Goal: Transaction & Acquisition: Complete application form

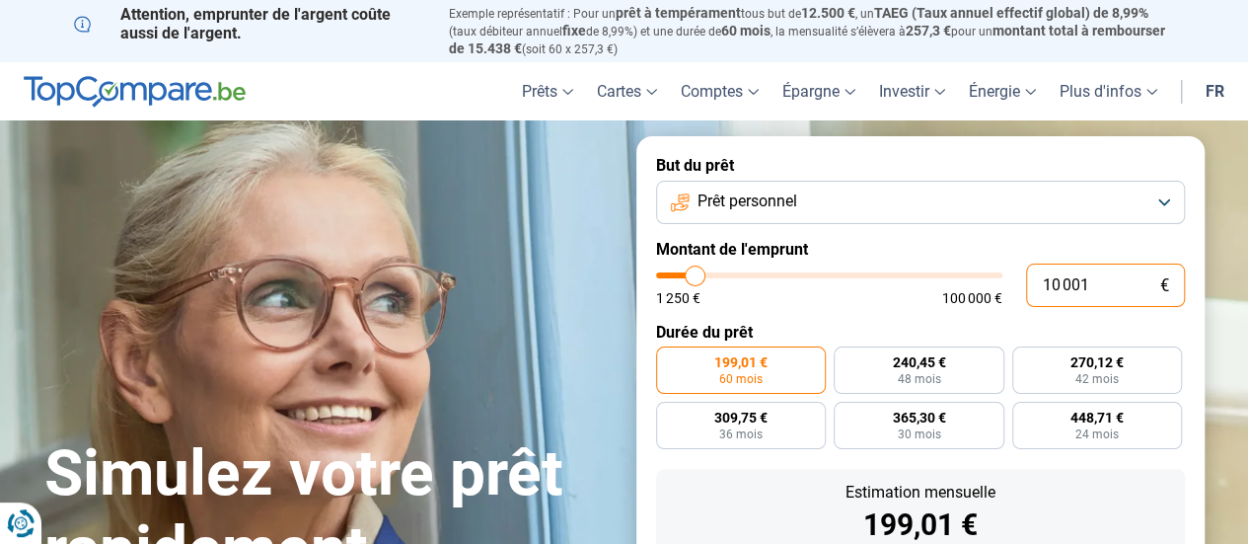
drag, startPoint x: 1097, startPoint y: 281, endPoint x: 1047, endPoint y: 276, distance: 50.6
click at [1050, 276] on input "10 001" at bounding box center [1105, 285] width 159 height 43
type input "11"
type input "1250"
type input "1 250"
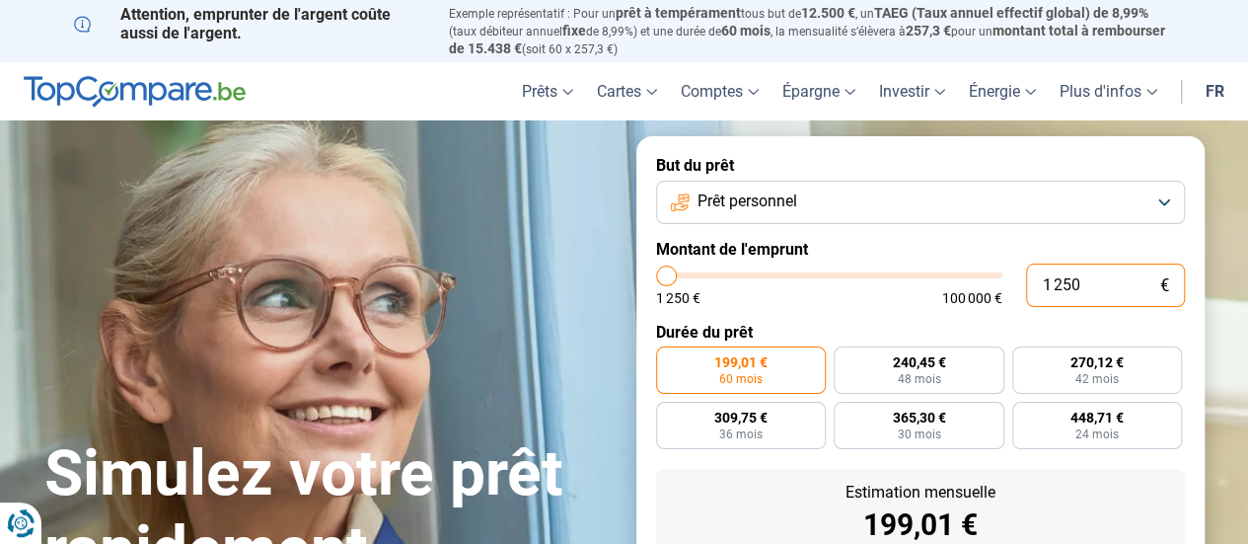
type input "1250"
radio input "true"
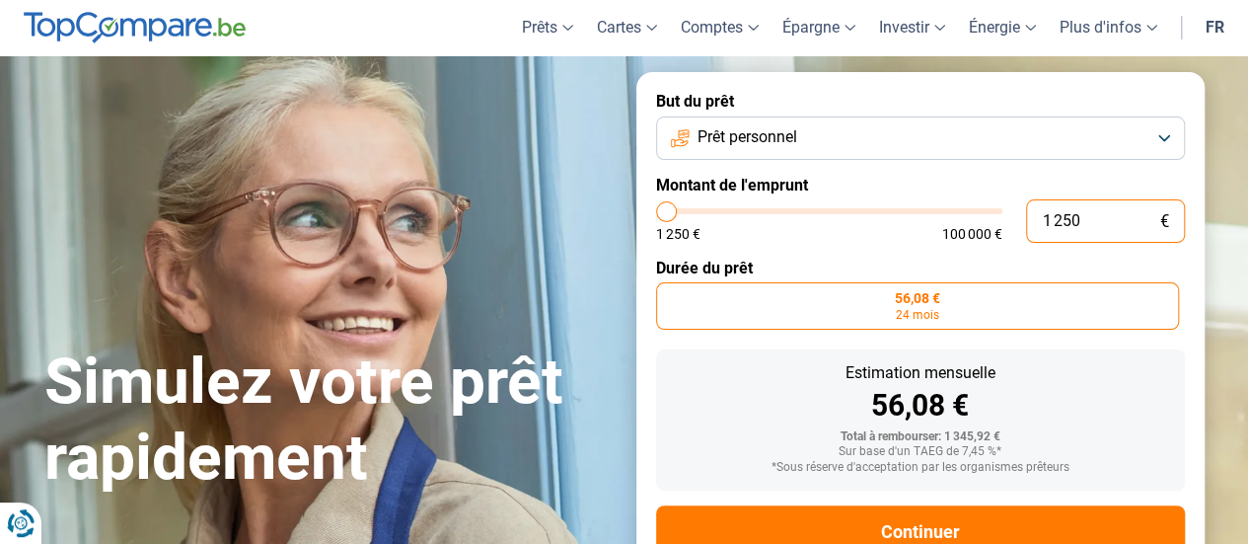
scroll to position [129, 0]
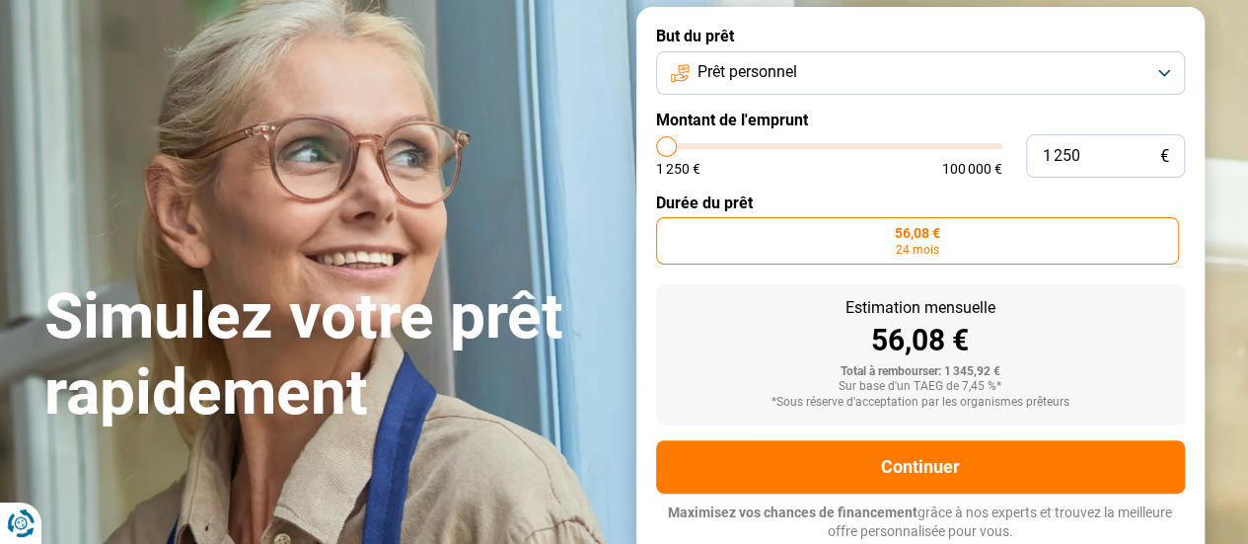
drag, startPoint x: 882, startPoint y: 234, endPoint x: 896, endPoint y: 234, distance: 13.8
click at [894, 234] on label "56,08 € 24 mois" at bounding box center [917, 240] width 523 height 47
click at [669, 230] on input "56,08 € 24 mois" at bounding box center [662, 223] width 13 height 13
type input "2 000"
type input "2000"
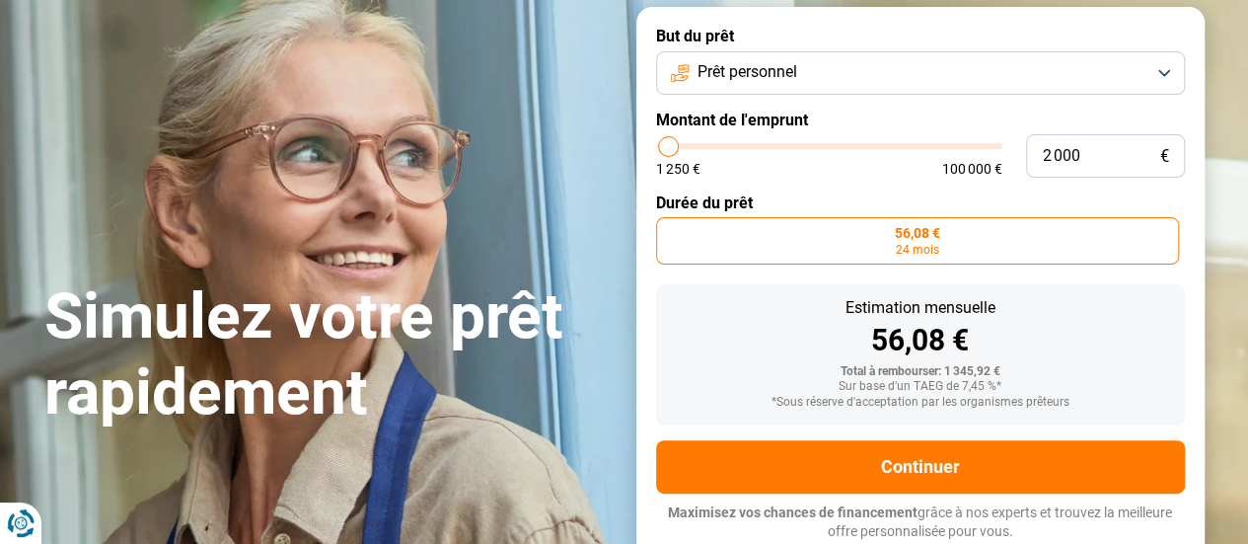
type input "2 500"
type input "2500"
type input "3 250"
type input "3250"
type input "4 500"
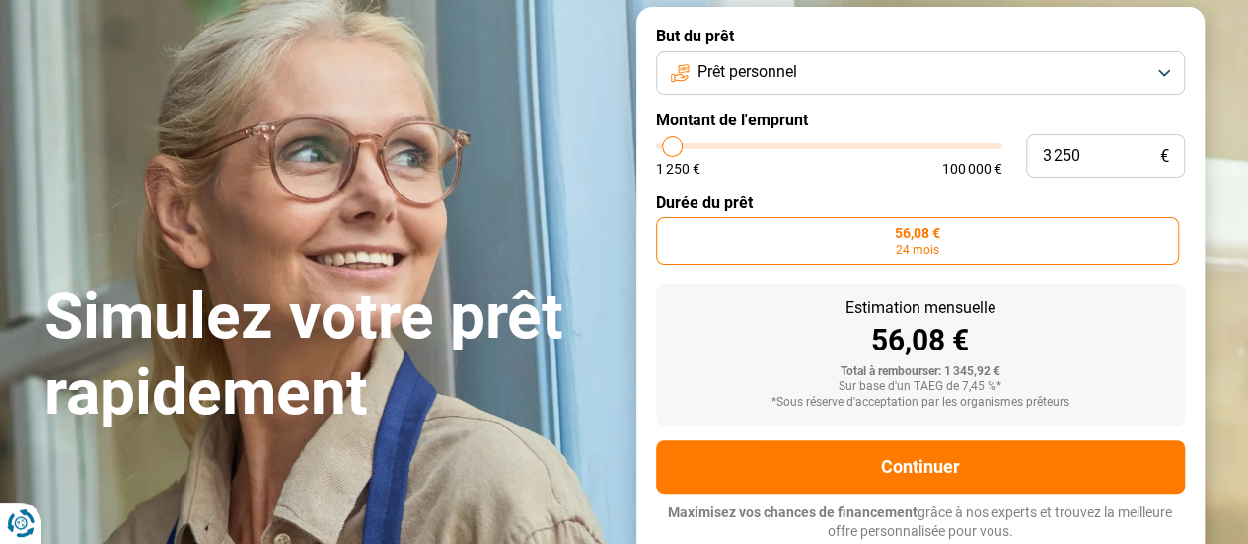
type input "4500"
type input "5 250"
type input "5250"
type input "5 500"
type input "5500"
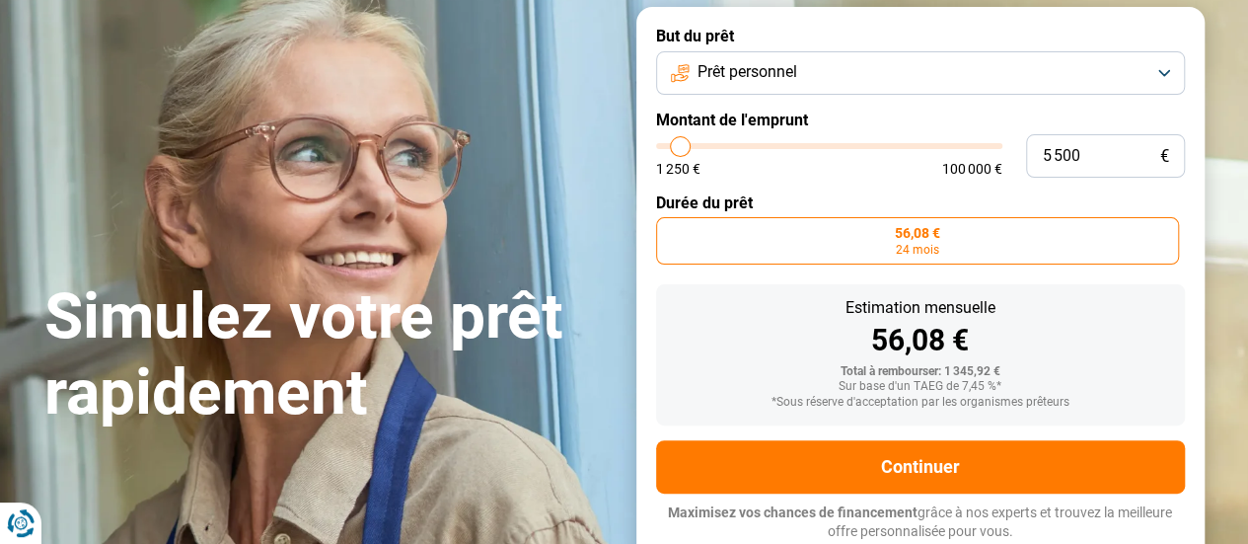
type input "6 250"
type input "6250"
type input "6 500"
type input "6500"
type input "6 750"
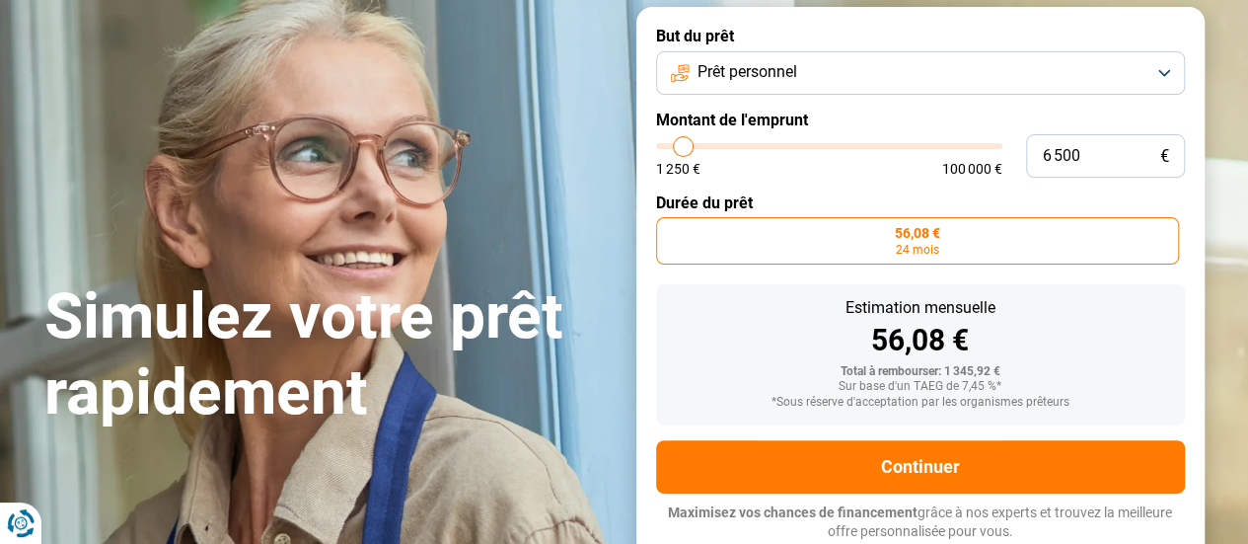
type input "6750"
type input "7 250"
type input "7250"
type input "7 750"
type input "7750"
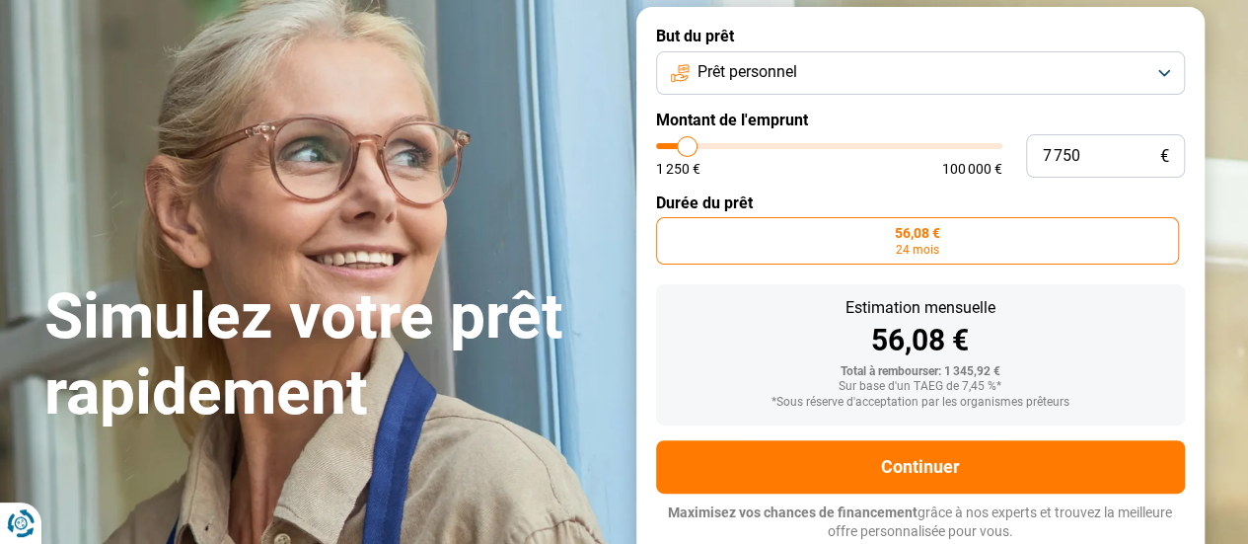
type input "8 250"
type input "8250"
type input "8 500"
type input "8500"
type input "9 250"
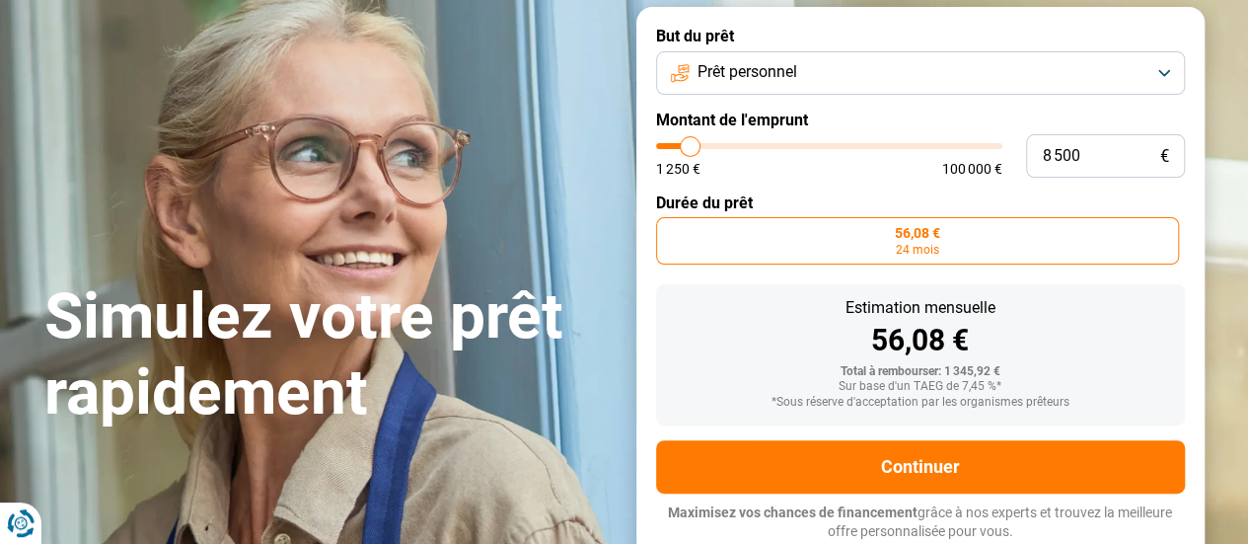
type input "9250"
type input "10 000"
type input "10000"
type input "10 250"
type input "10250"
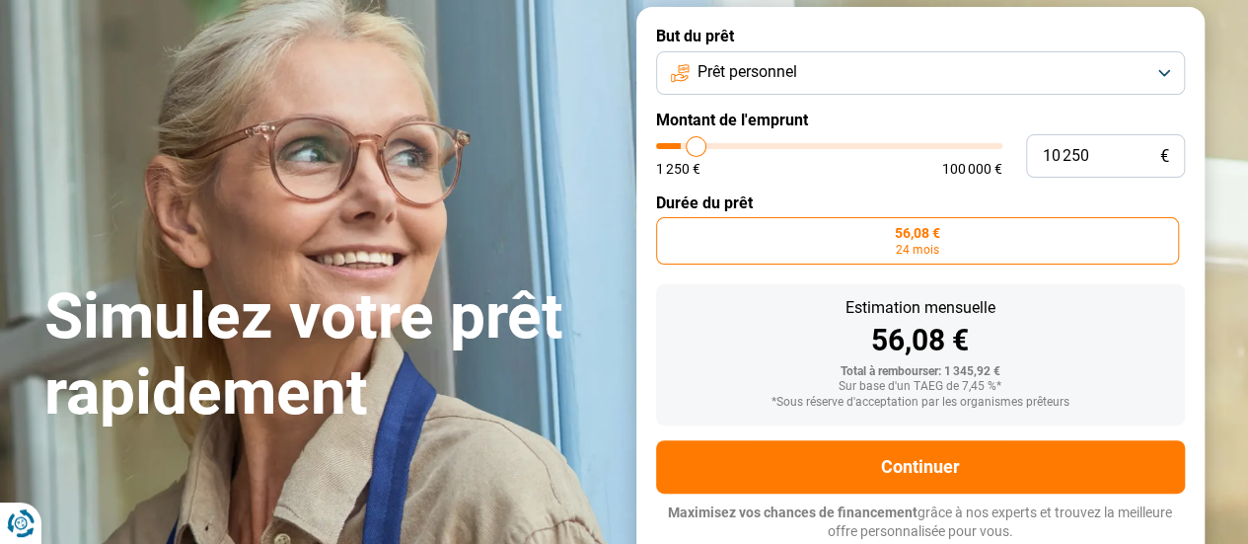
type input "10 750"
type input "10750"
type input "11 250"
type input "11250"
type input "11 750"
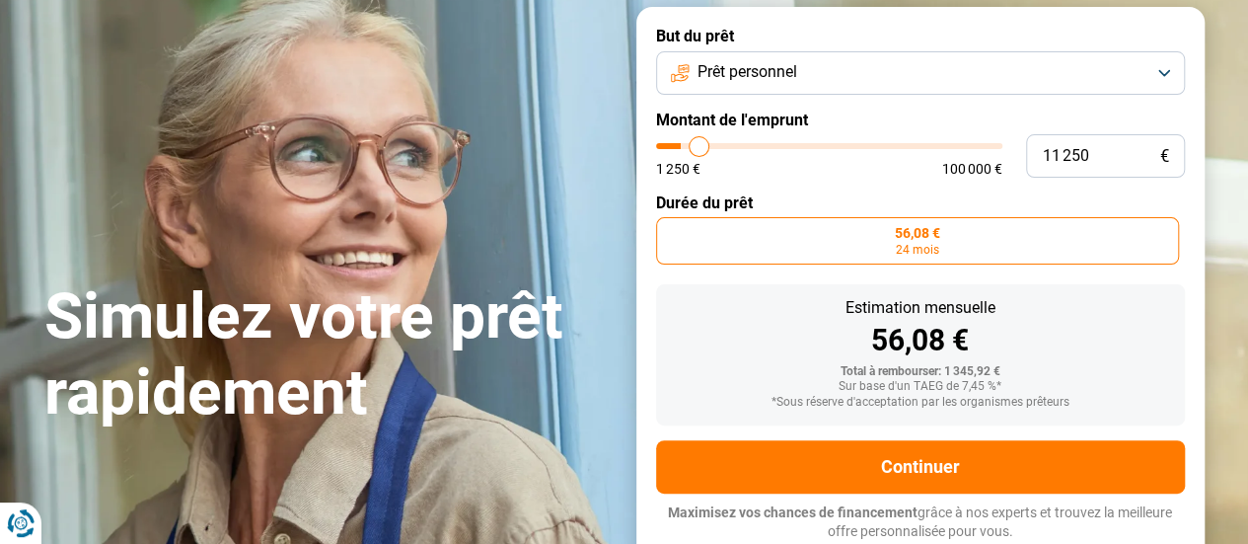
type input "11750"
type input "12 250"
type input "12250"
type input "13 000"
type input "13000"
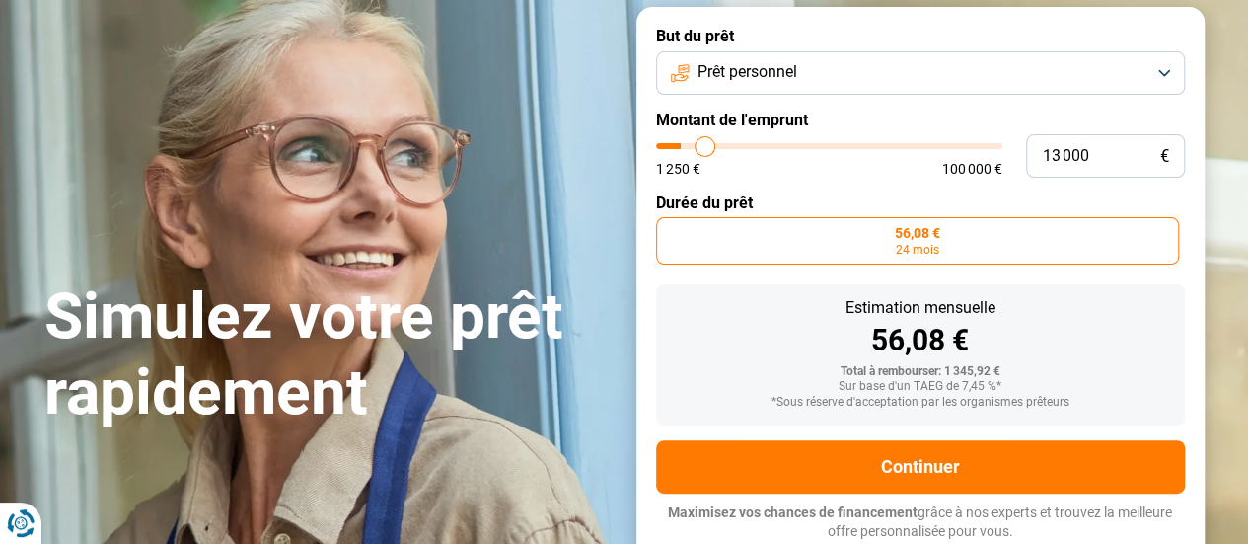
type input "13 250"
type input "13250"
type input "13 500"
type input "13500"
type input "13 750"
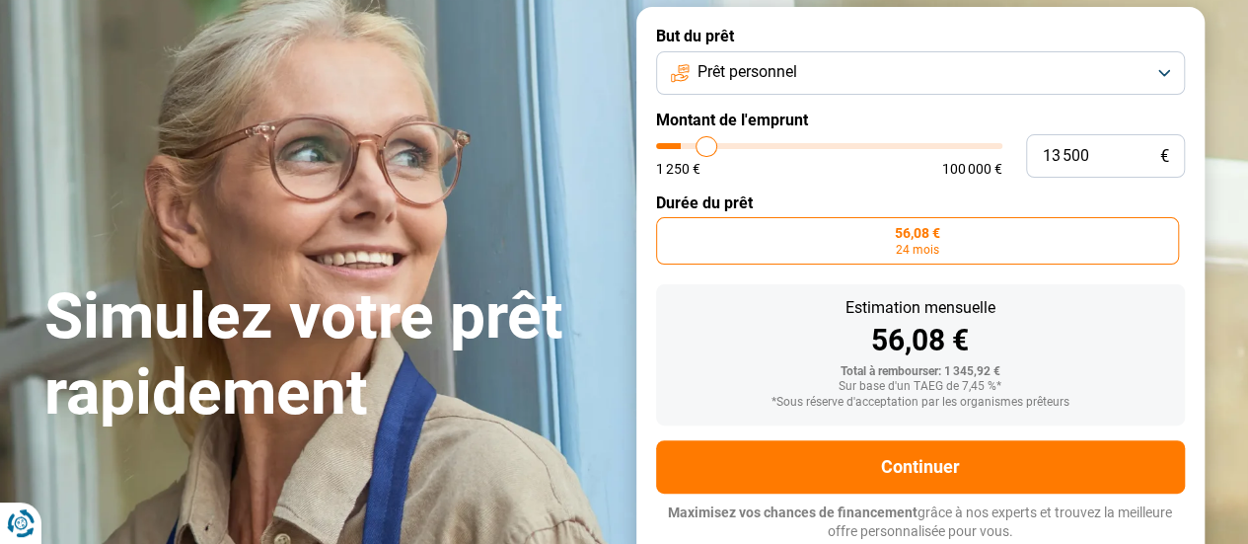
type input "13750"
type input "14 250"
type input "14250"
type input "14 750"
type input "14750"
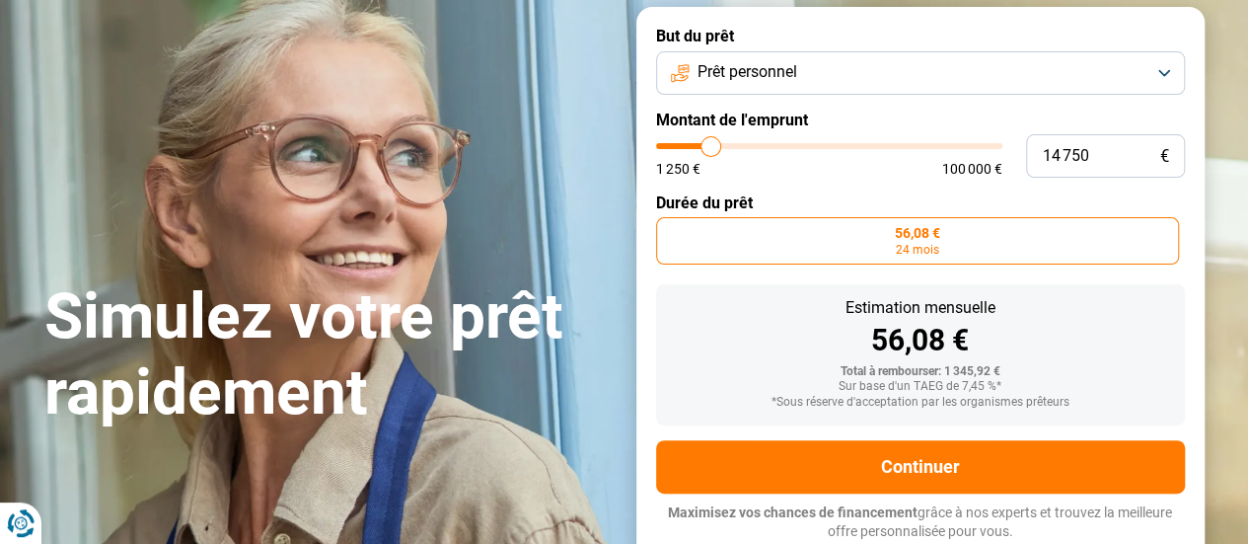
type input "15 000"
type input "15000"
type input "15 750"
type input "15750"
type input "16 250"
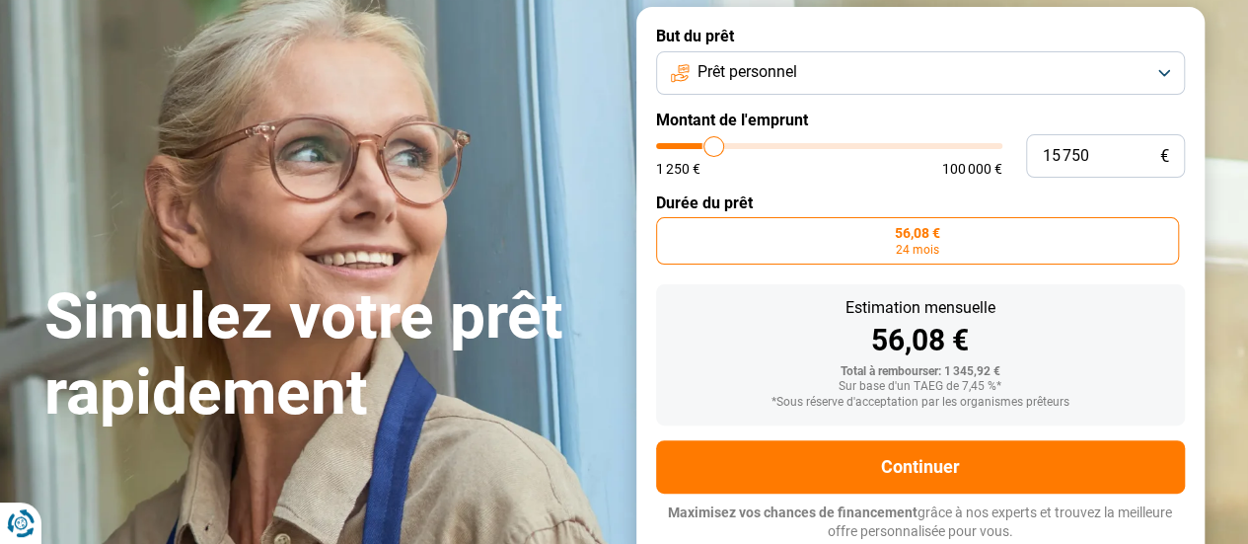
type input "16250"
type input "16 750"
type input "16750"
type input "17 250"
type input "17250"
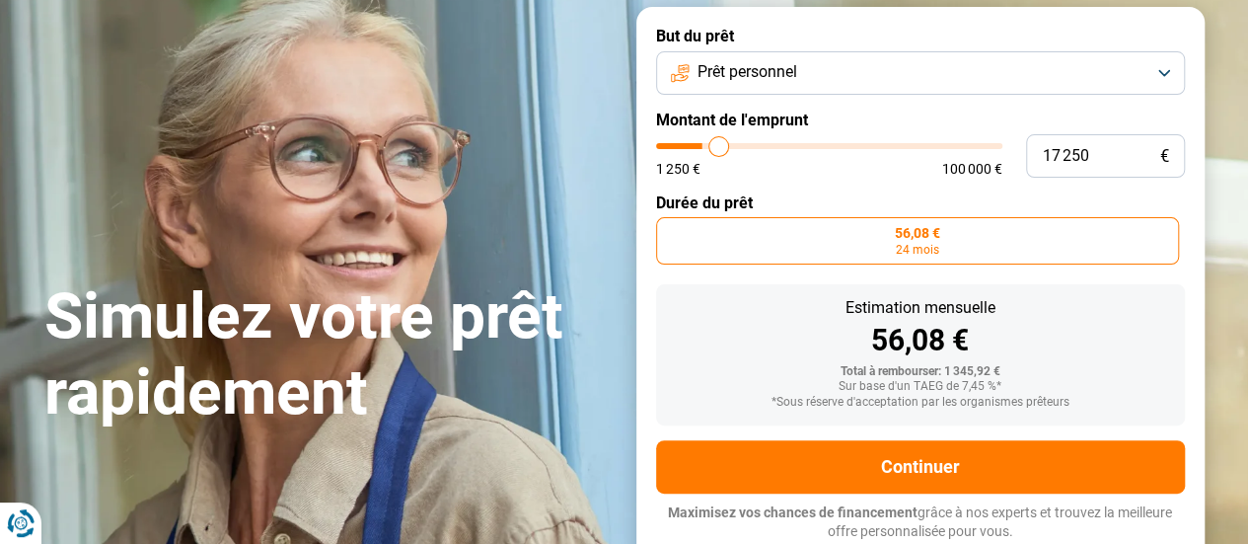
type input "17 750"
type input "17750"
type input "18 250"
type input "18250"
type input "18 750"
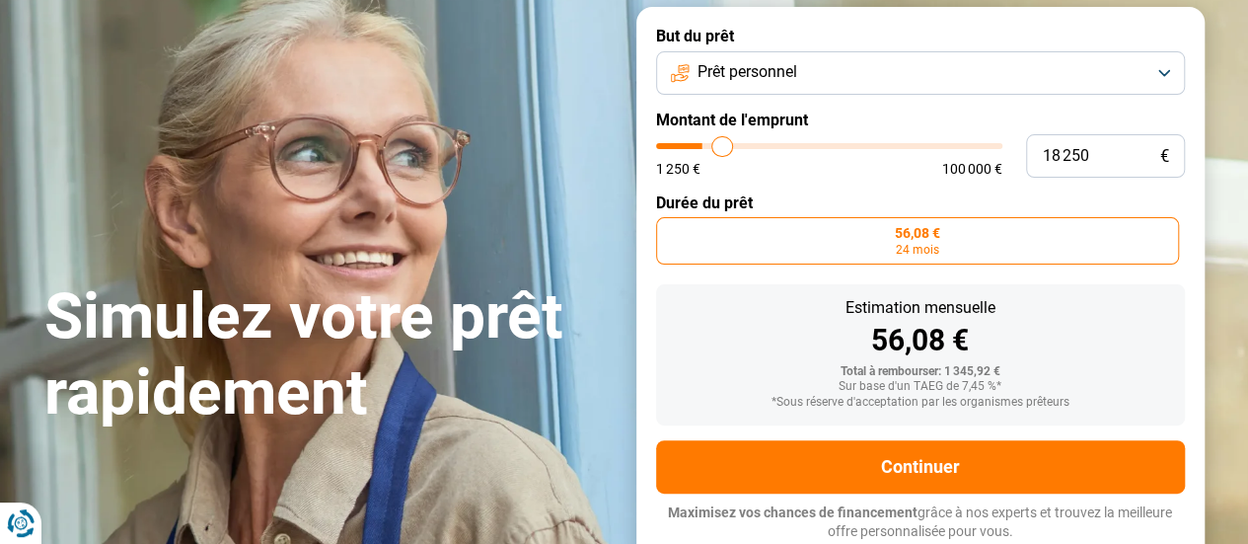
type input "18750"
type input "19 000"
type input "19000"
type input "19 250"
type input "19250"
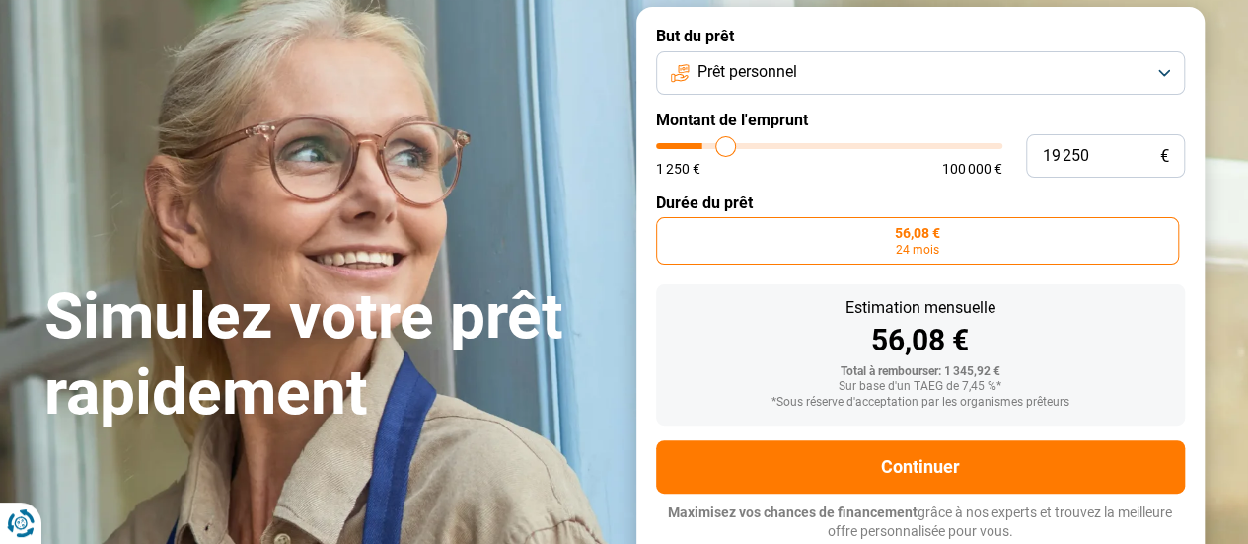
type input "19 500"
type input "19500"
type input "20 000"
type input "20000"
type input "20 250"
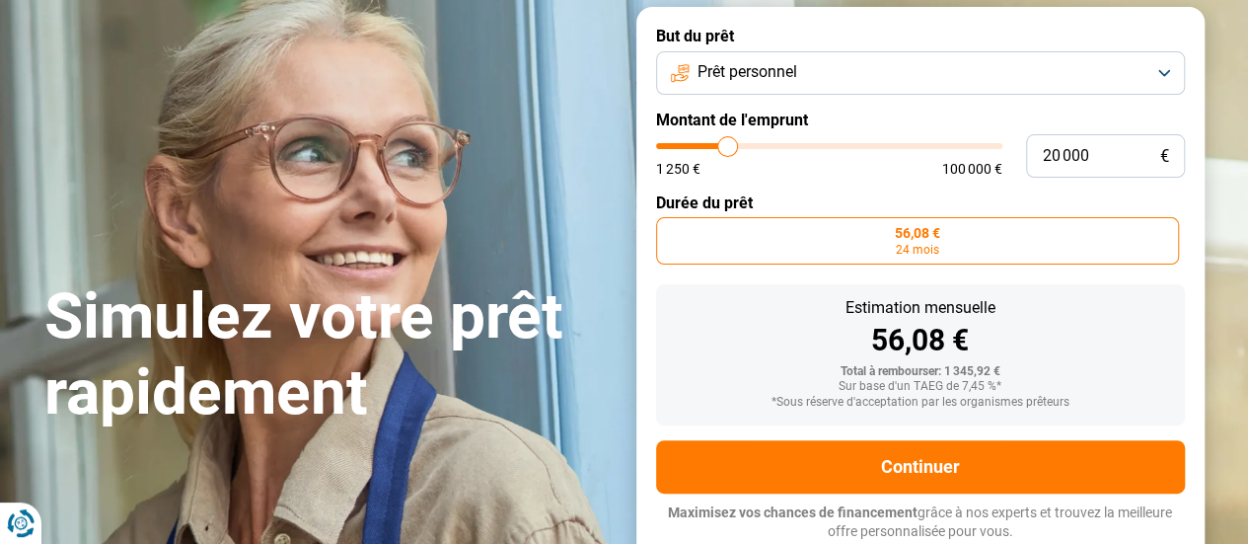
type input "20250"
type input "20 500"
type input "20500"
type input "21 000"
type input "21000"
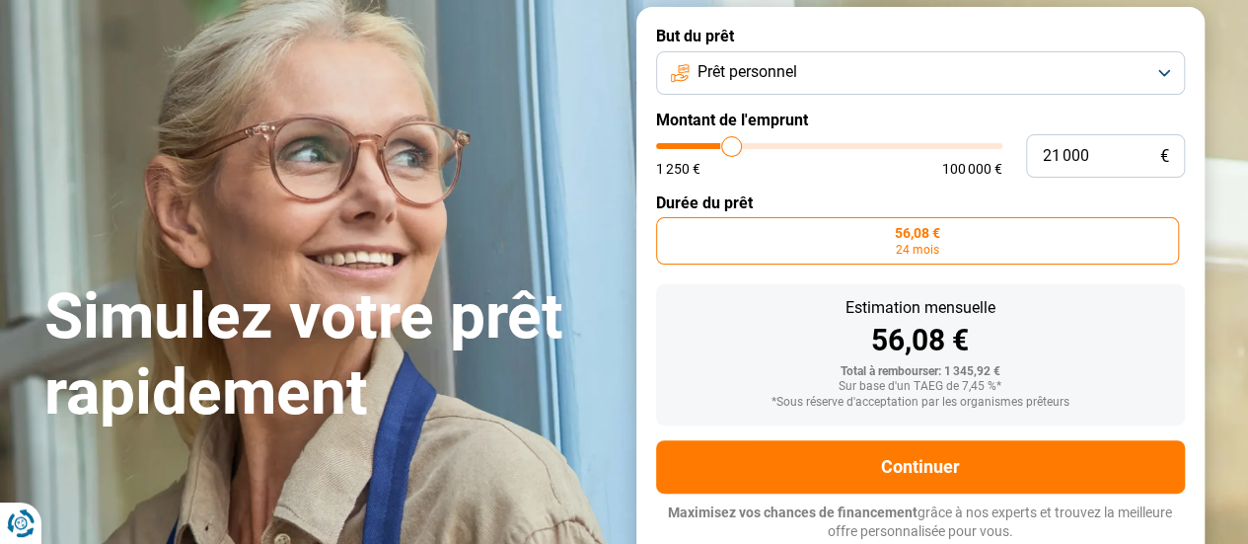
type input "21 500"
type input "21500"
type input "21 750"
type input "21750"
type input "22 250"
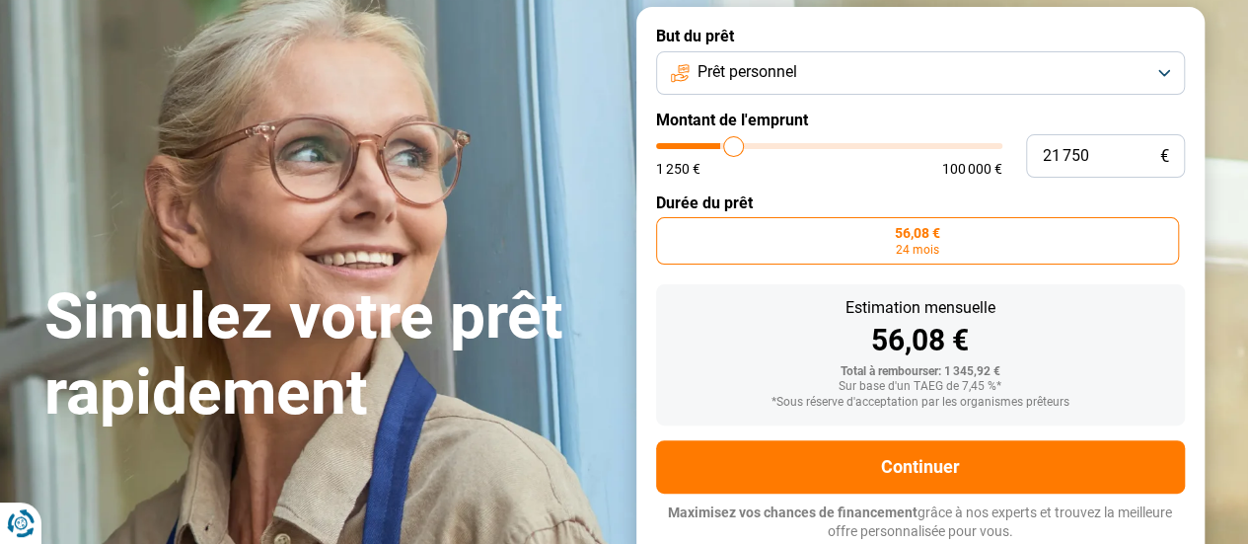
type input "22250"
type input "22 500"
type input "22500"
type input "23 000"
type input "23000"
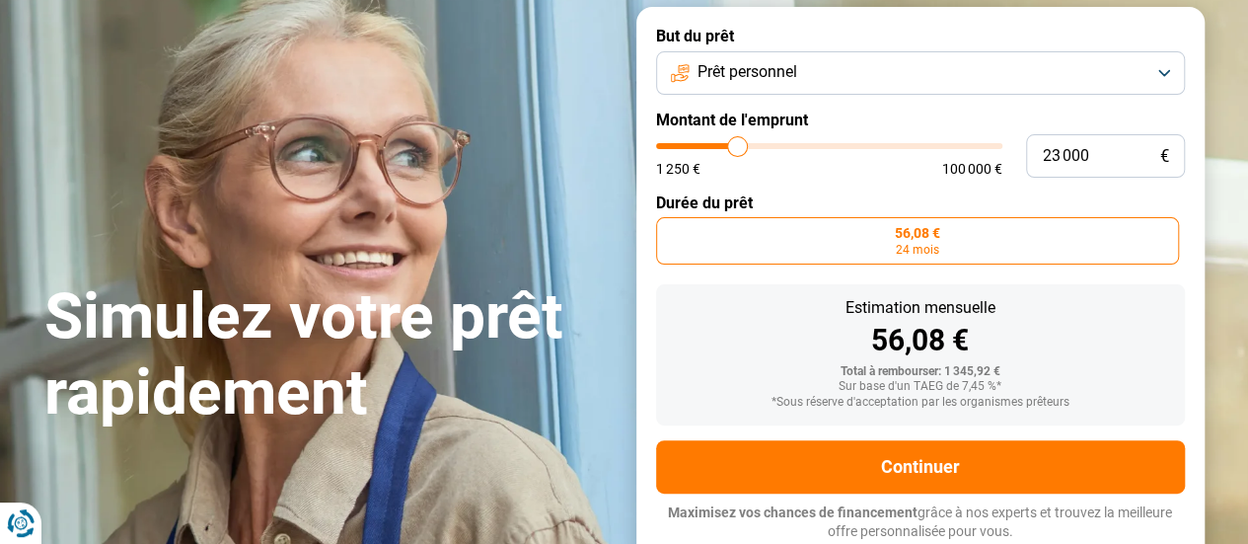
type input "23 500"
type input "23500"
type input "23 750"
type input "23750"
type input "24 000"
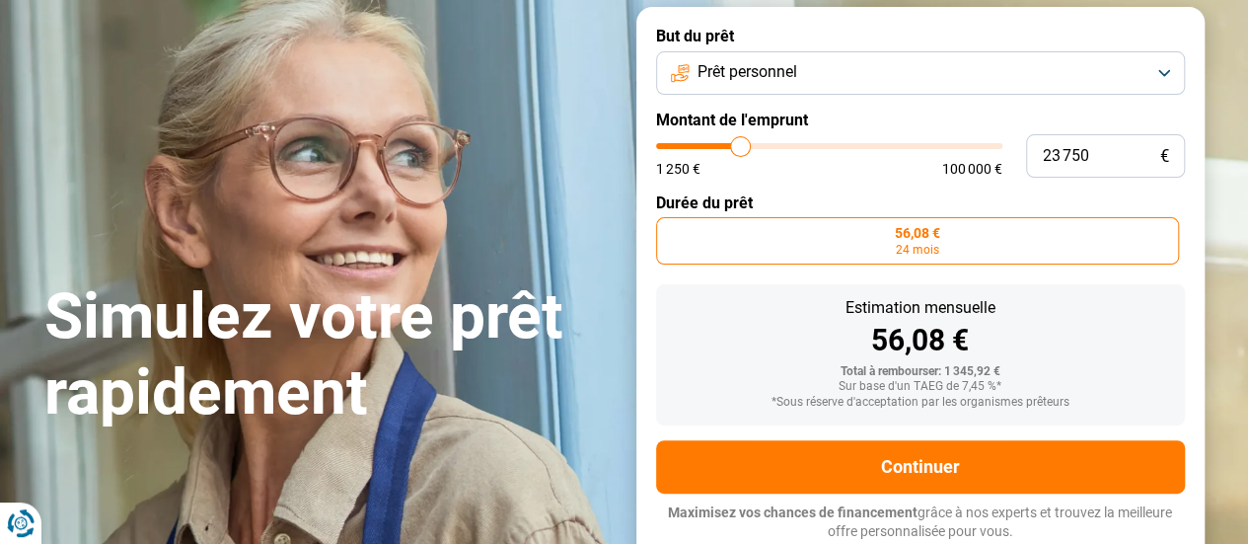
type input "24000"
type input "24 250"
drag, startPoint x: 669, startPoint y: 150, endPoint x: 742, endPoint y: 152, distance: 73.1
type input "24250"
click at [742, 149] on input "range" at bounding box center [829, 146] width 346 height 6
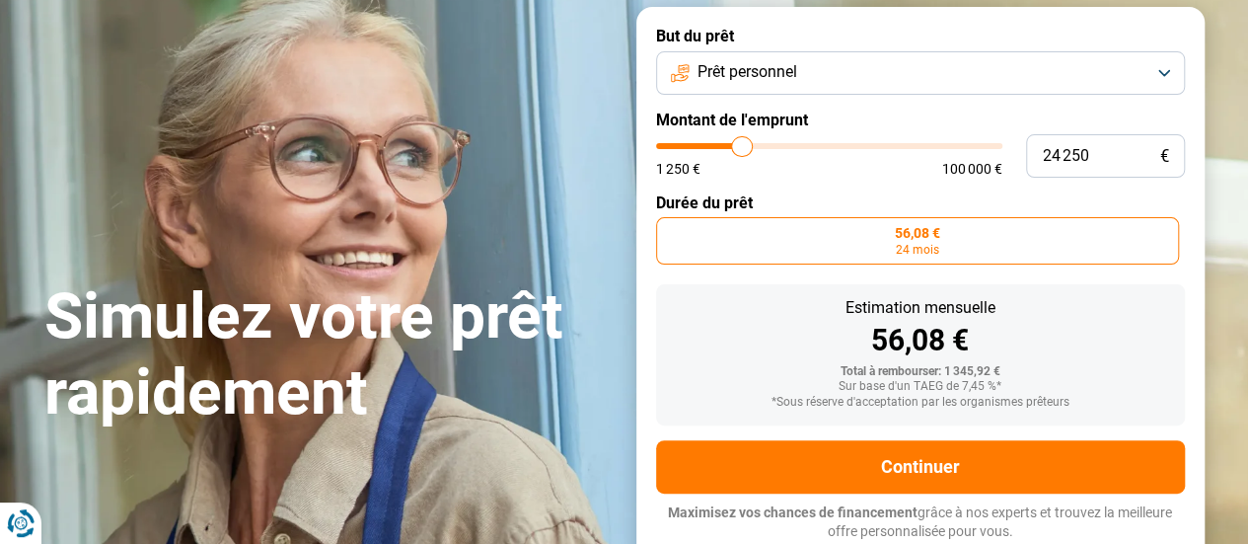
radio input "false"
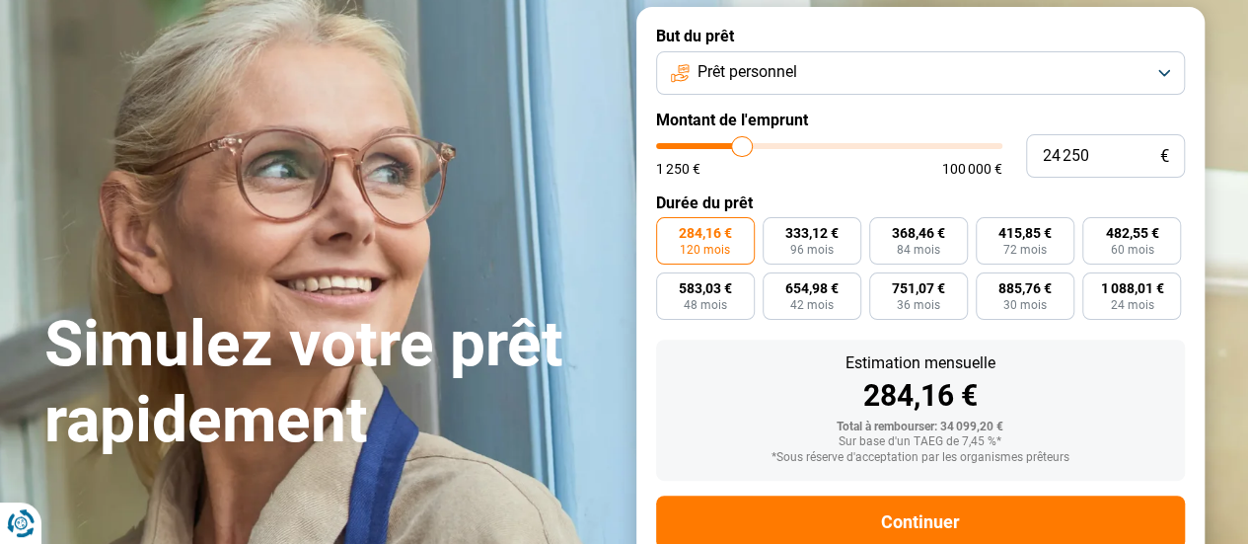
scroll to position [185, 0]
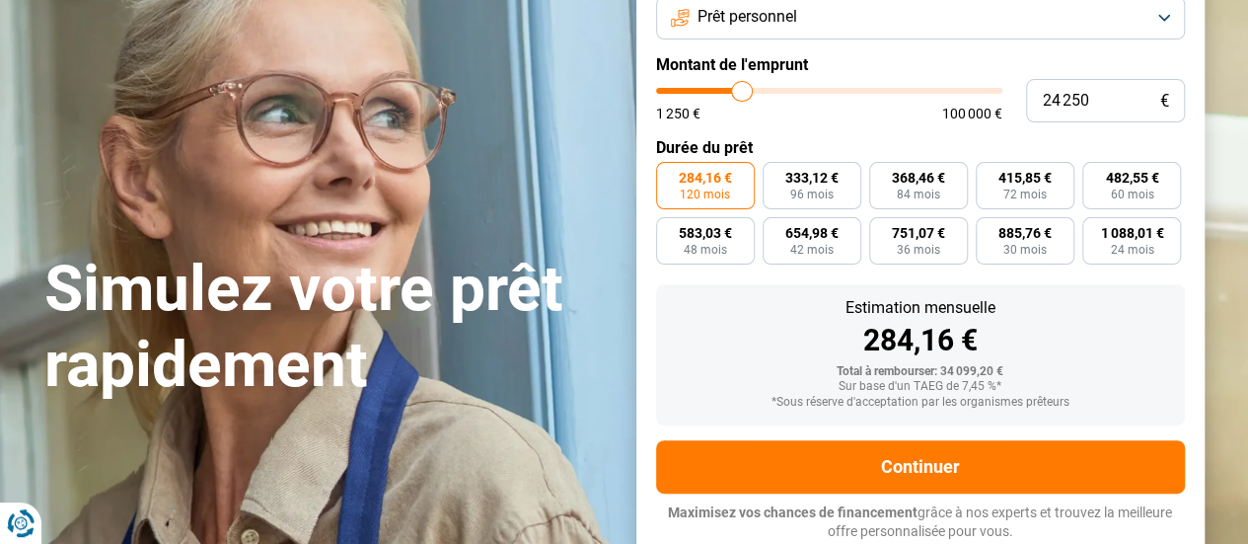
type input "23 000"
type input "23000"
type input "22 500"
type input "22500"
type input "22 250"
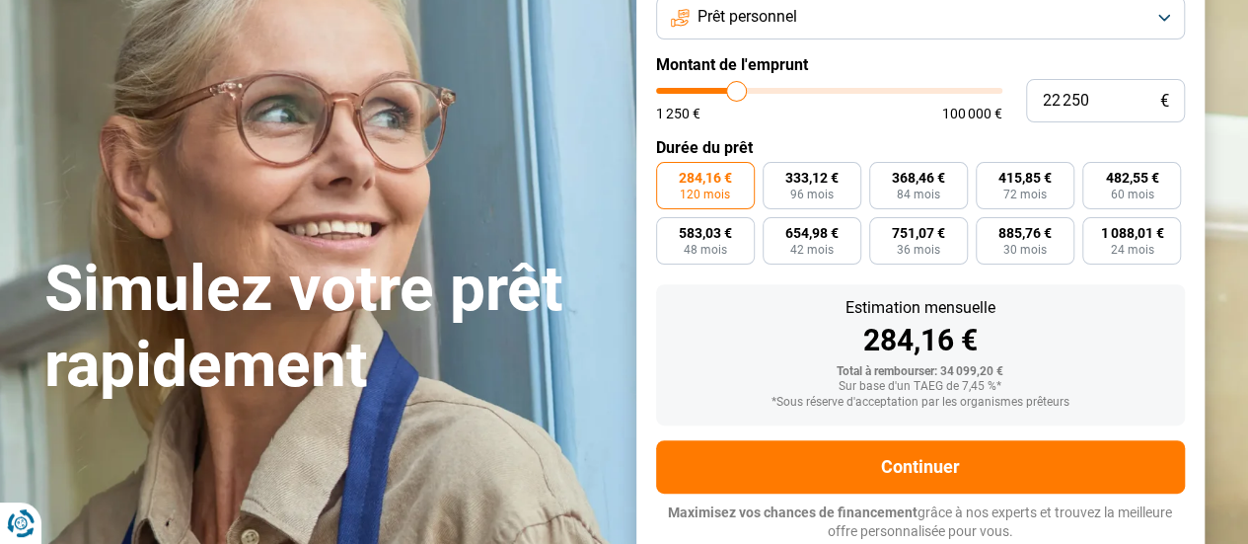
type input "22250"
type input "22 000"
type input "22000"
type input "21 750"
type input "21750"
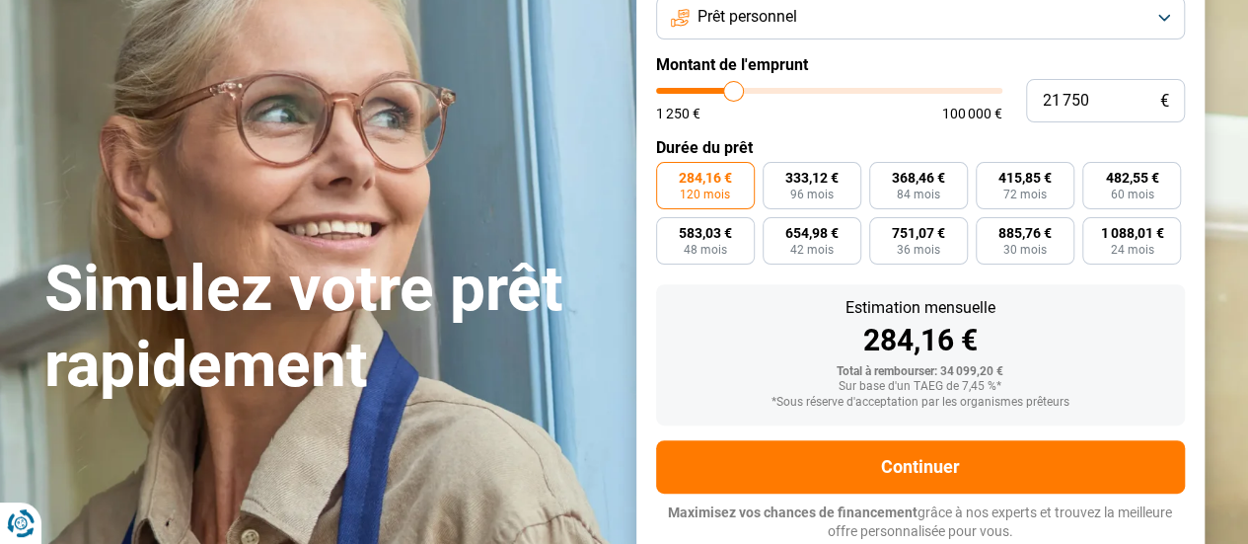
type input "21 500"
type input "21500"
type input "20 500"
type input "20500"
type input "20 250"
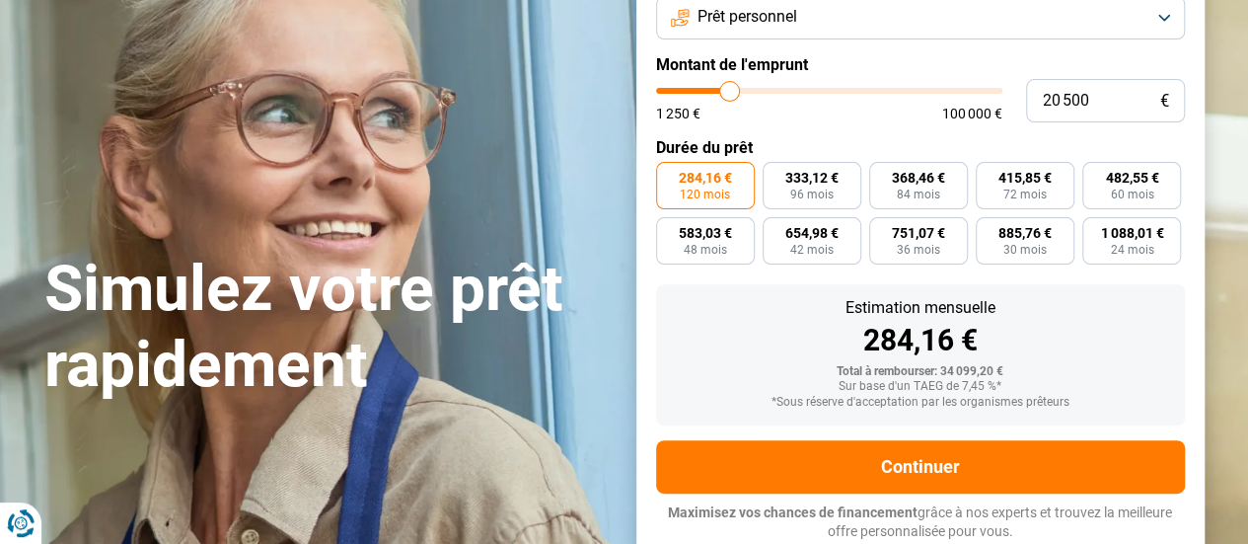
type input "20250"
type input "20 000"
type input "20000"
type input "19 750"
drag, startPoint x: 739, startPoint y: 94, endPoint x: 727, endPoint y: 94, distance: 11.8
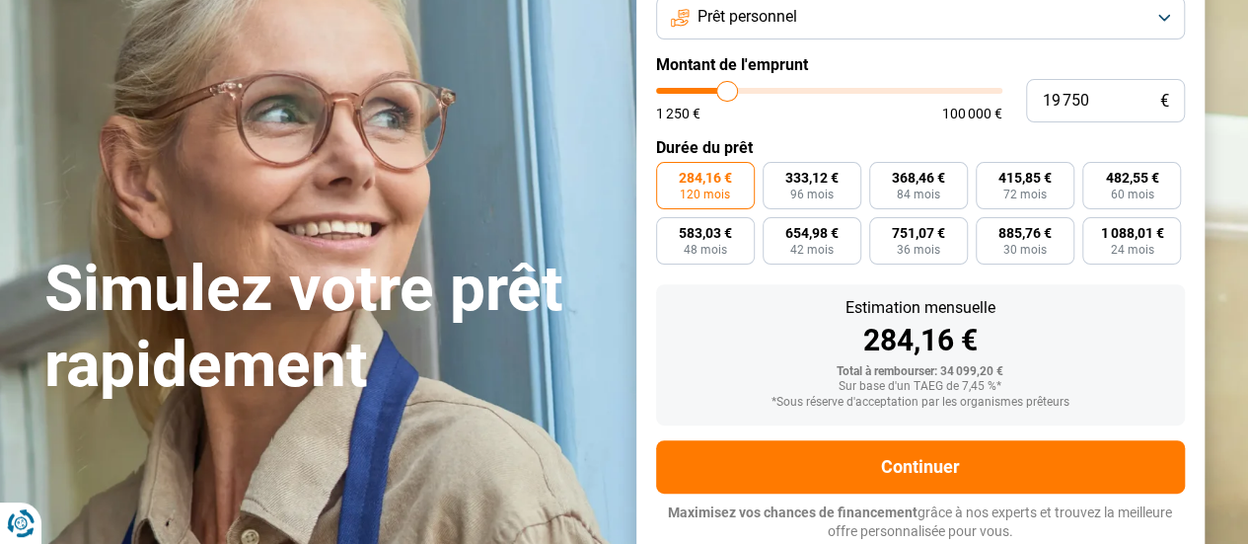
type input "19750"
click at [727, 94] on input "range" at bounding box center [829, 91] width 346 height 6
radio input "true"
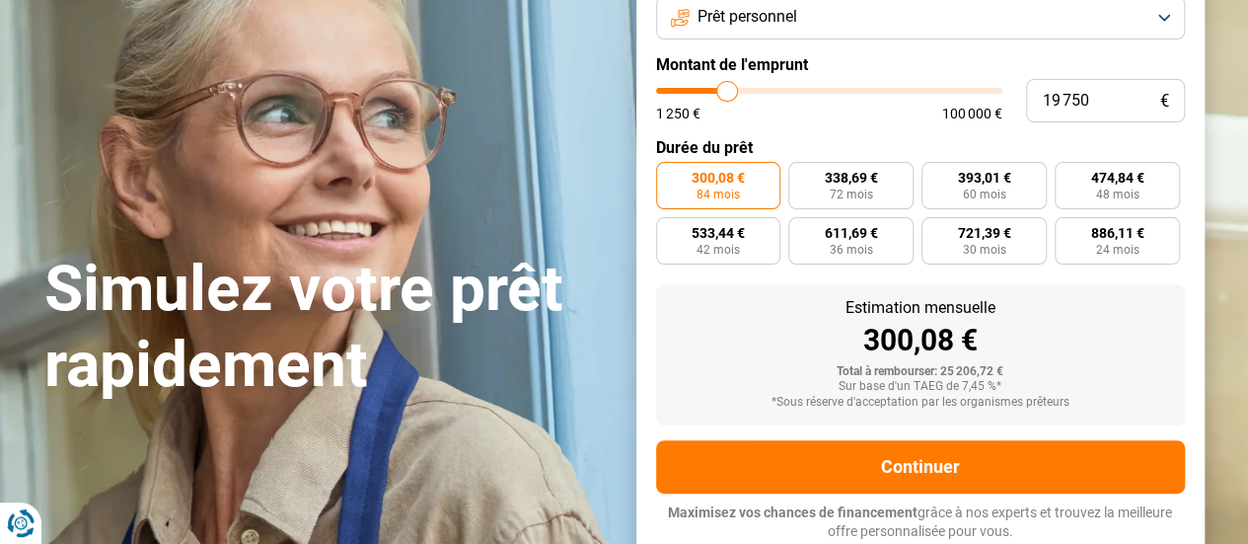
type input "19 500"
type input "19500"
type input "19 250"
type input "19250"
type input "19 000"
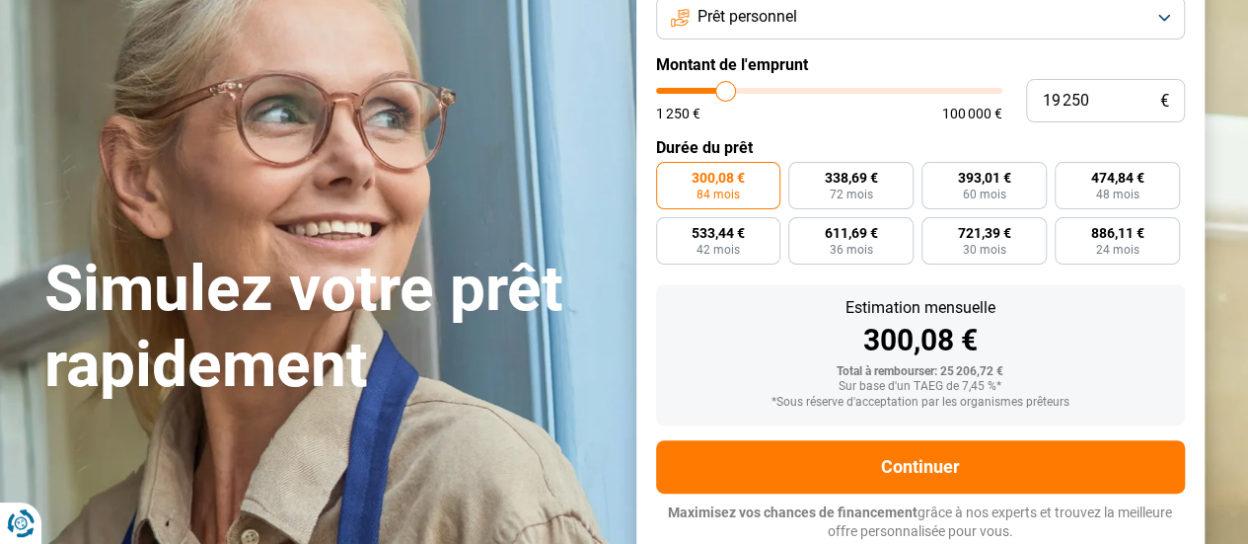
type input "19000"
type input "18 500"
type input "18500"
type input "18 250"
type input "18250"
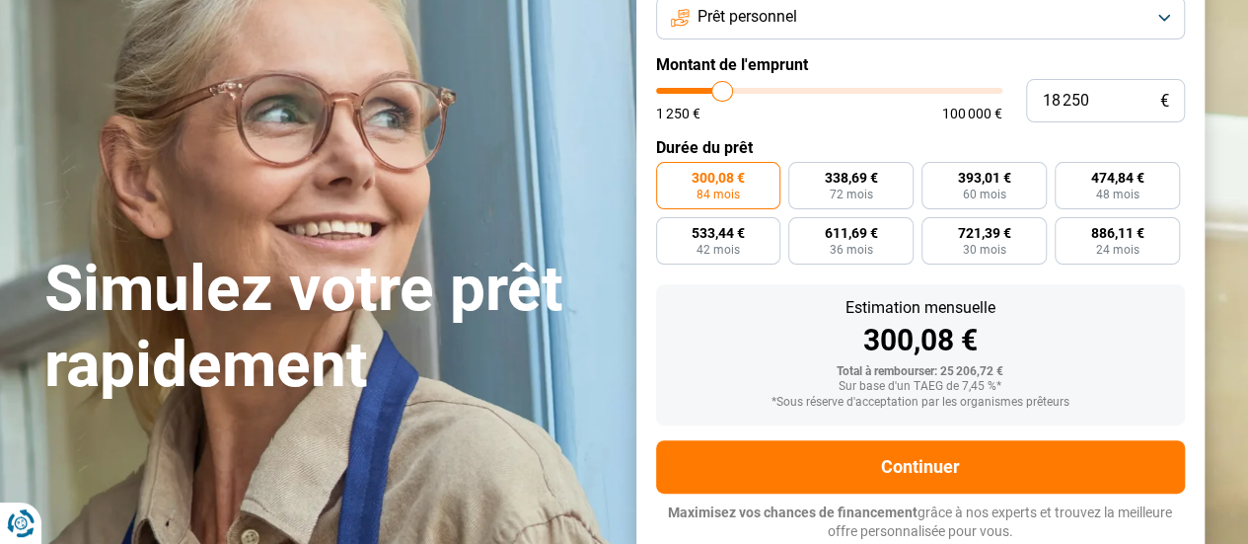
type input "17 750"
type input "17750"
type input "17 500"
type input "17500"
type input "17 250"
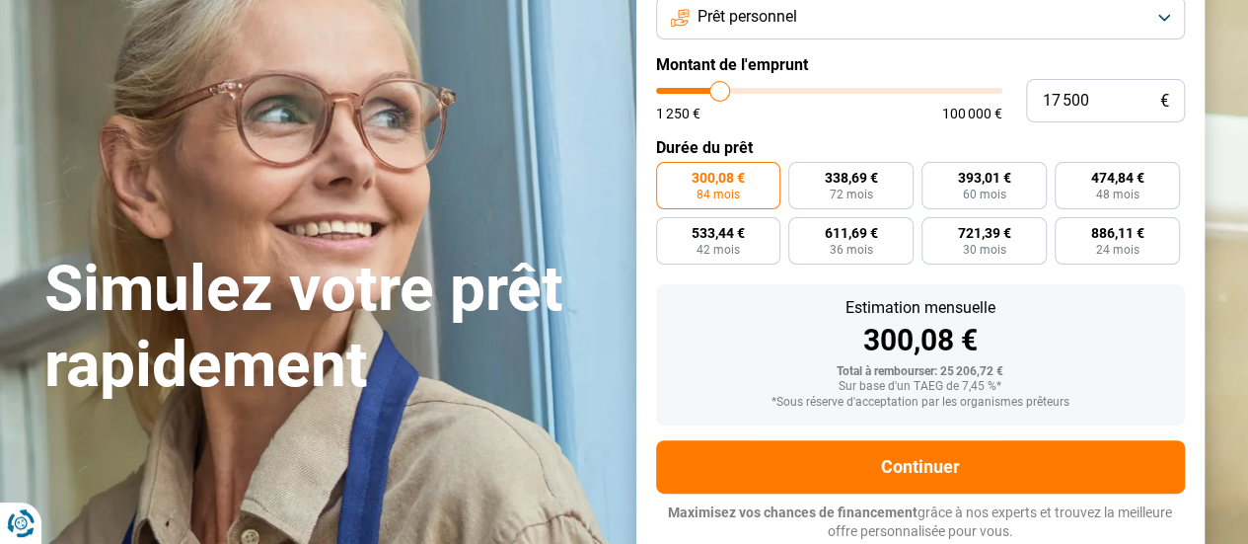
type input "17250"
type input "17 000"
type input "17000"
type input "16 500"
type input "16500"
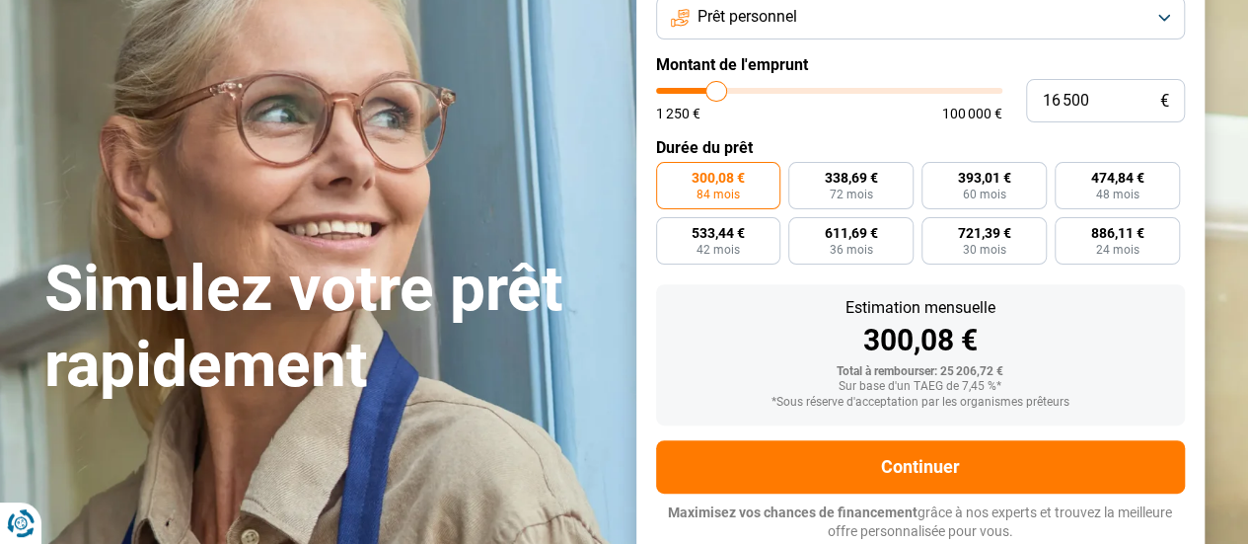
type input "16 250"
type input "16250"
type input "16 000"
type input "16000"
type input "15 750"
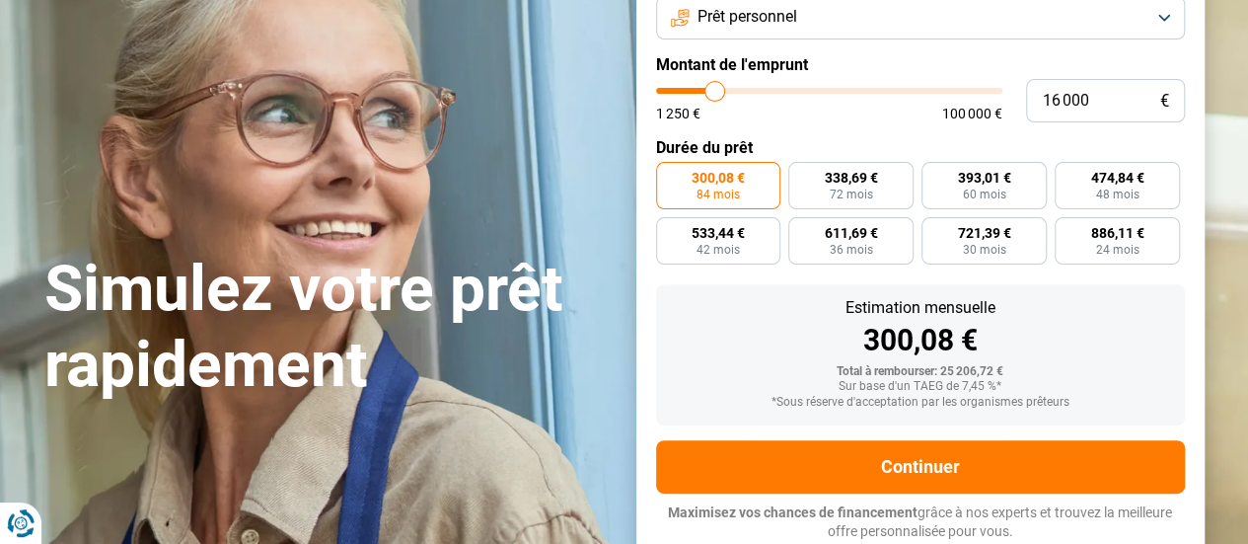
type input "15750"
type input "15 000"
type input "15000"
type input "14 750"
type input "14750"
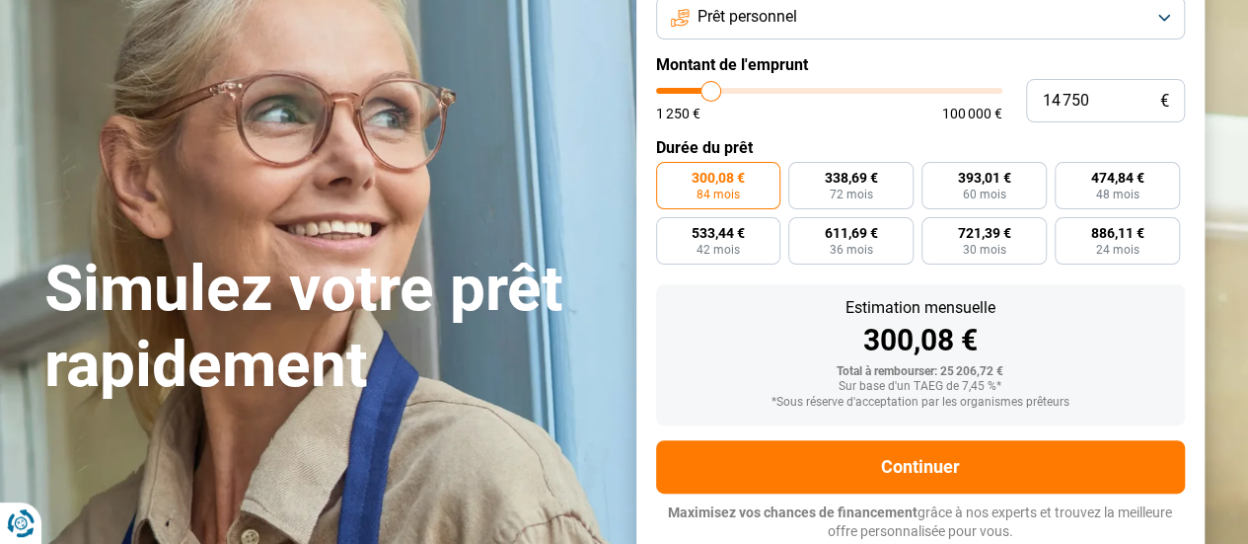
type input "14 250"
type input "14250"
type input "14 000"
type input "14000"
type input "13 750"
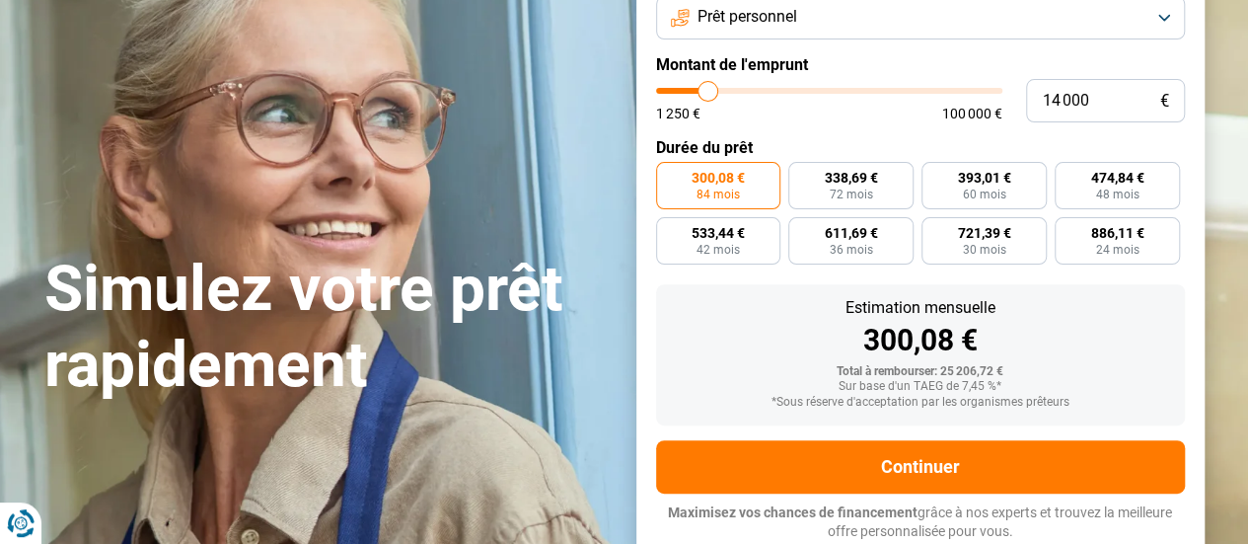
type input "13750"
type input "13 250"
type input "13250"
type input "12 500"
type input "12500"
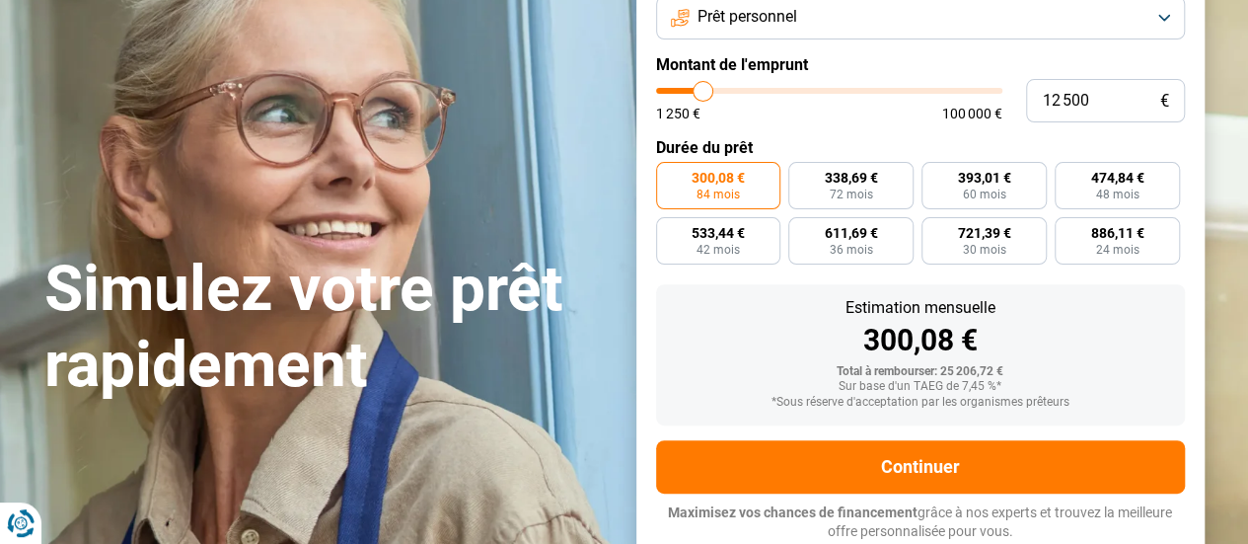
type input "12 250"
type input "12250"
type input "11 750"
type input "11750"
type input "11 250"
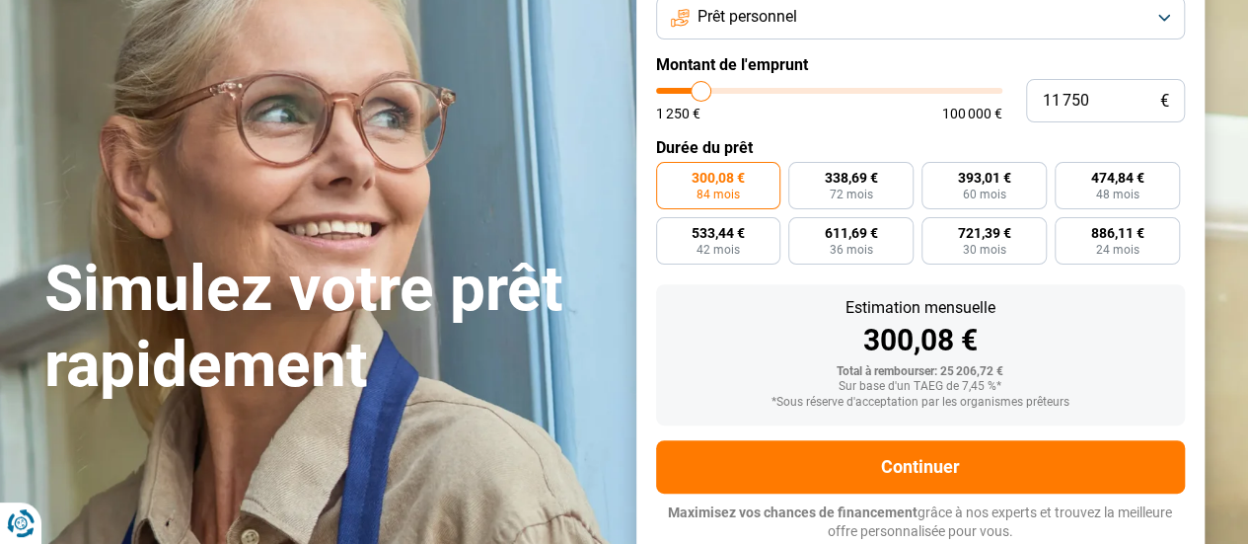
type input "11250"
type input "11 000"
type input "11000"
type input "10 750"
type input "10750"
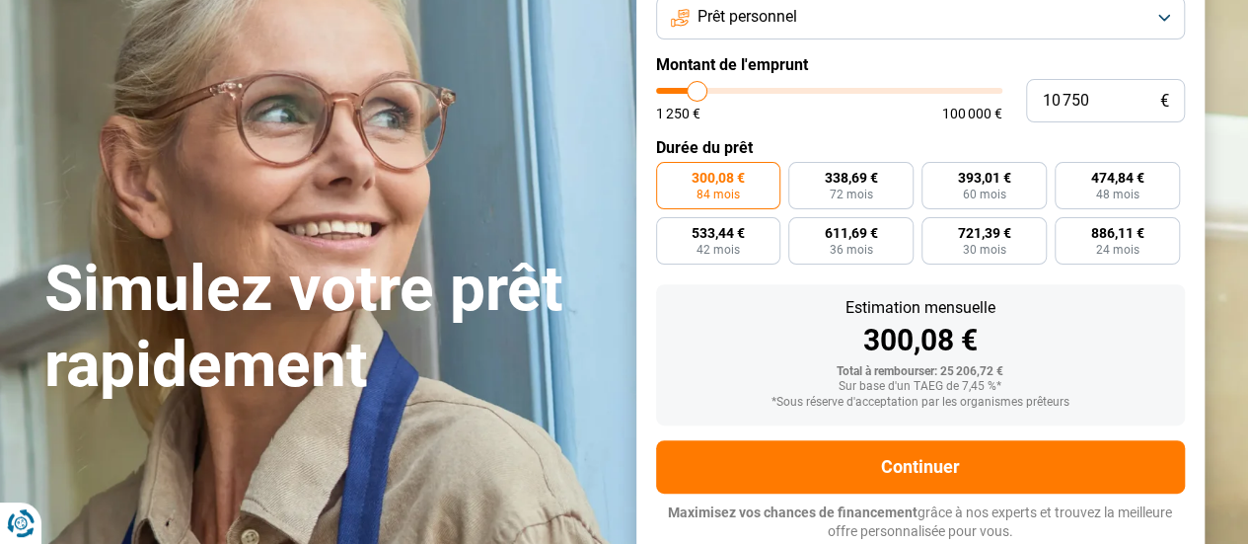
type input "10 500"
type input "10500"
type input "10 000"
type input "10000"
type input "9 750"
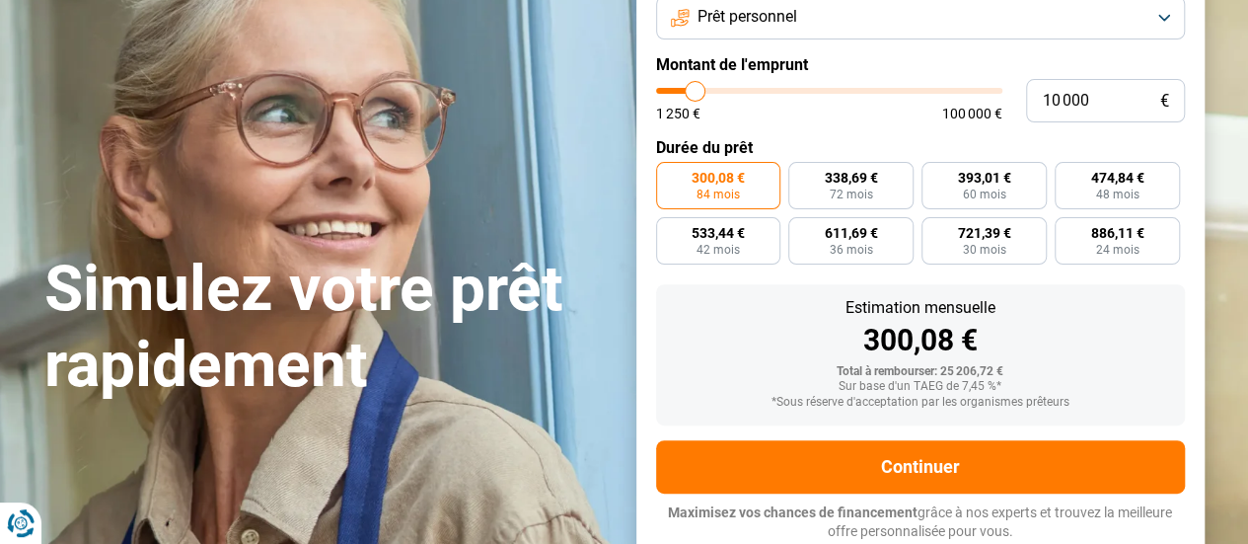
type input "9750"
type input "9 500"
type input "9500"
type input "9 250"
type input "9250"
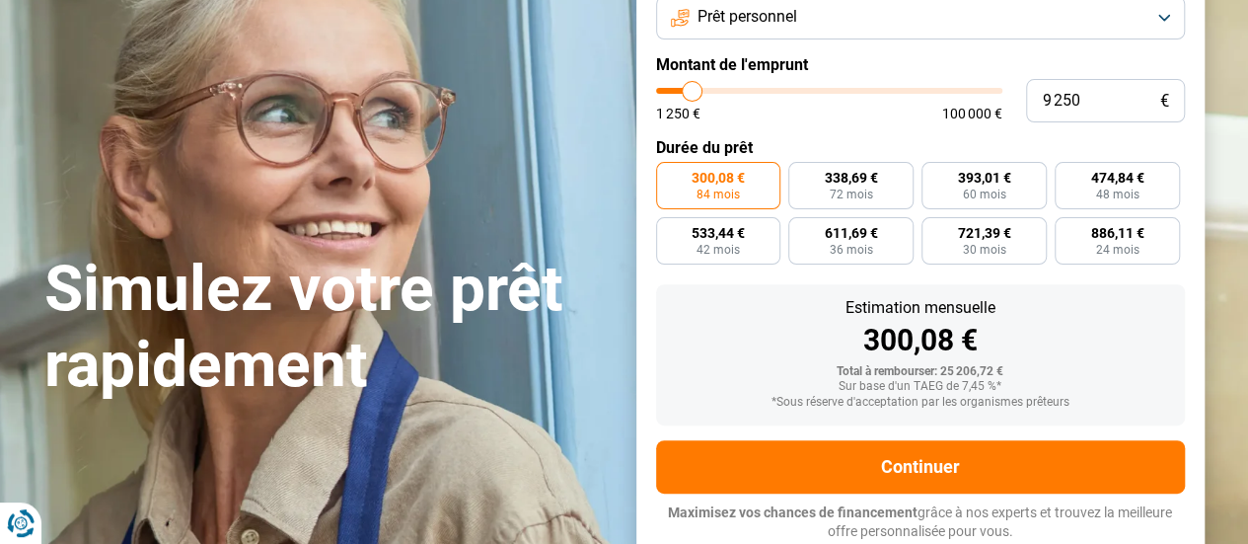
type input "9 000"
type input "9000"
type input "8 750"
type input "8750"
type input "8 500"
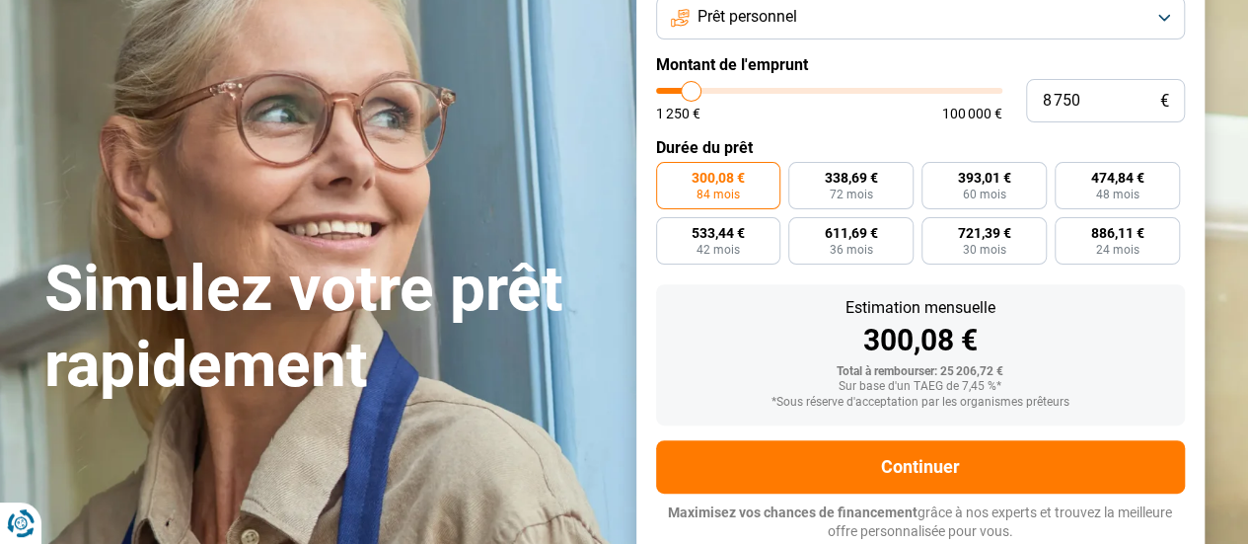
type input "8500"
type input "8 250"
type input "8250"
type input "8 000"
type input "8000"
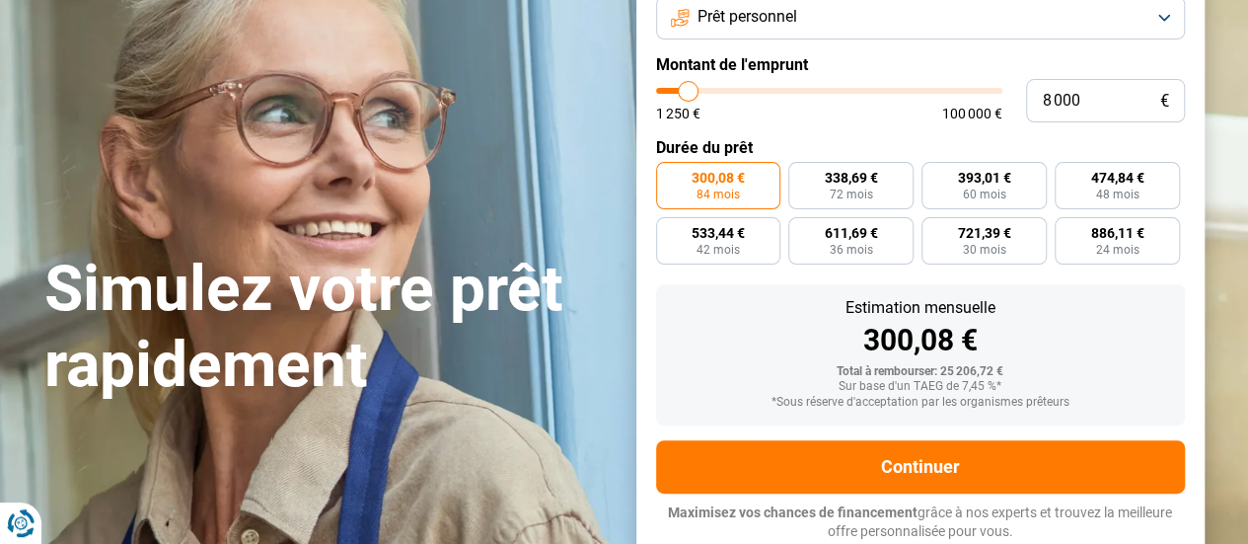
type input "7 750"
type input "7750"
type input "7 500"
drag, startPoint x: 727, startPoint y: 94, endPoint x: 687, endPoint y: 98, distance: 40.7
click at [687, 94] on input "range" at bounding box center [829, 91] width 346 height 6
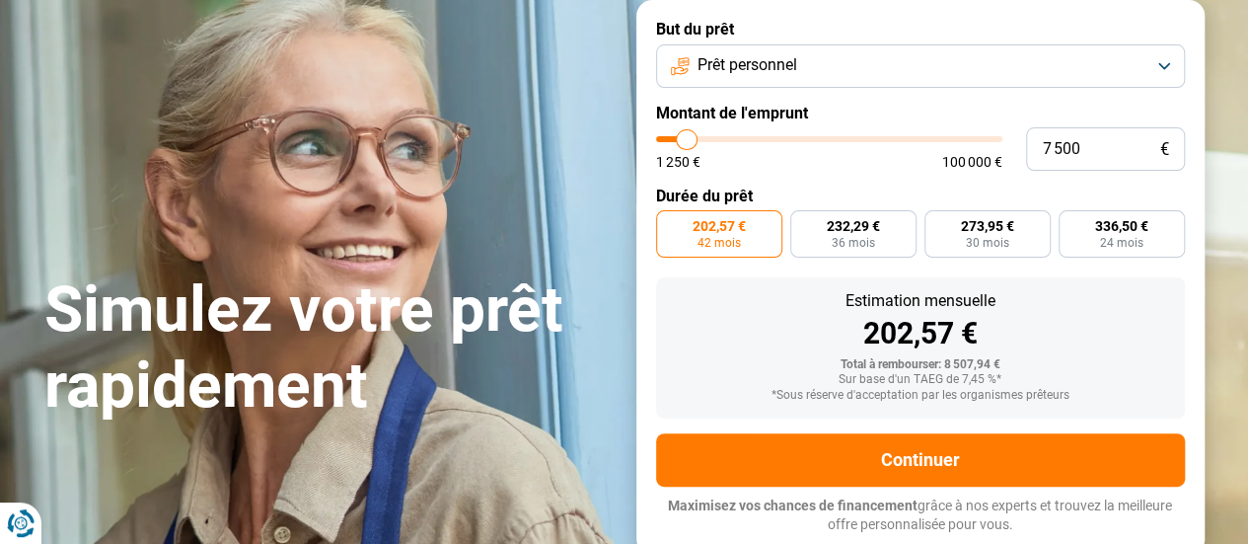
scroll to position [129, 0]
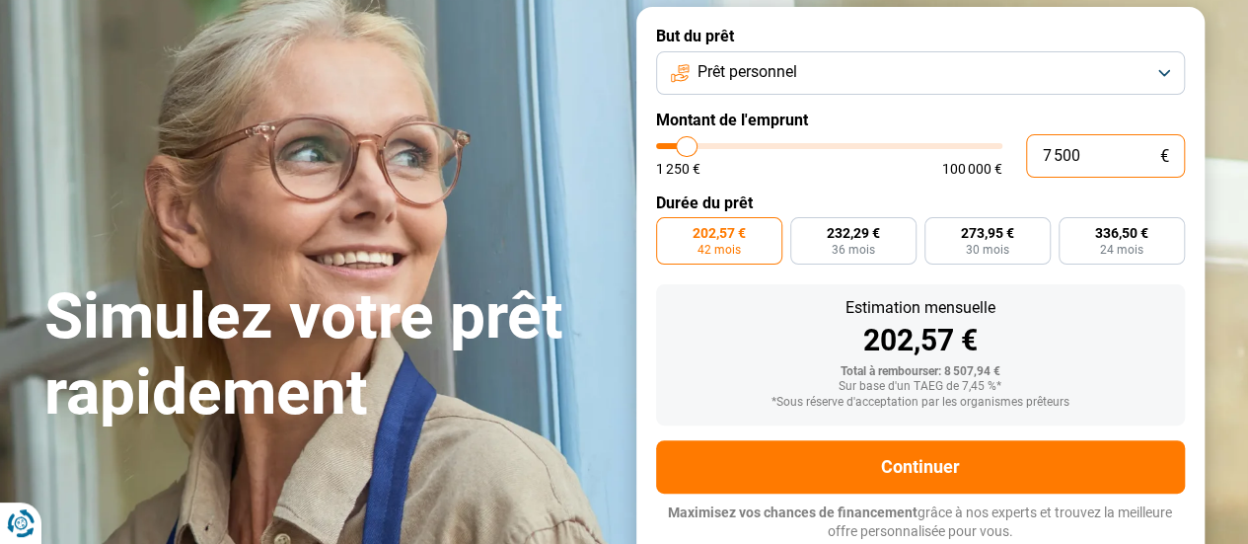
drag, startPoint x: 1093, startPoint y: 156, endPoint x: 1024, endPoint y: 156, distance: 68.1
click at [1024, 156] on div "7 500 € 1 250 € 100 000 €" at bounding box center [920, 155] width 529 height 43
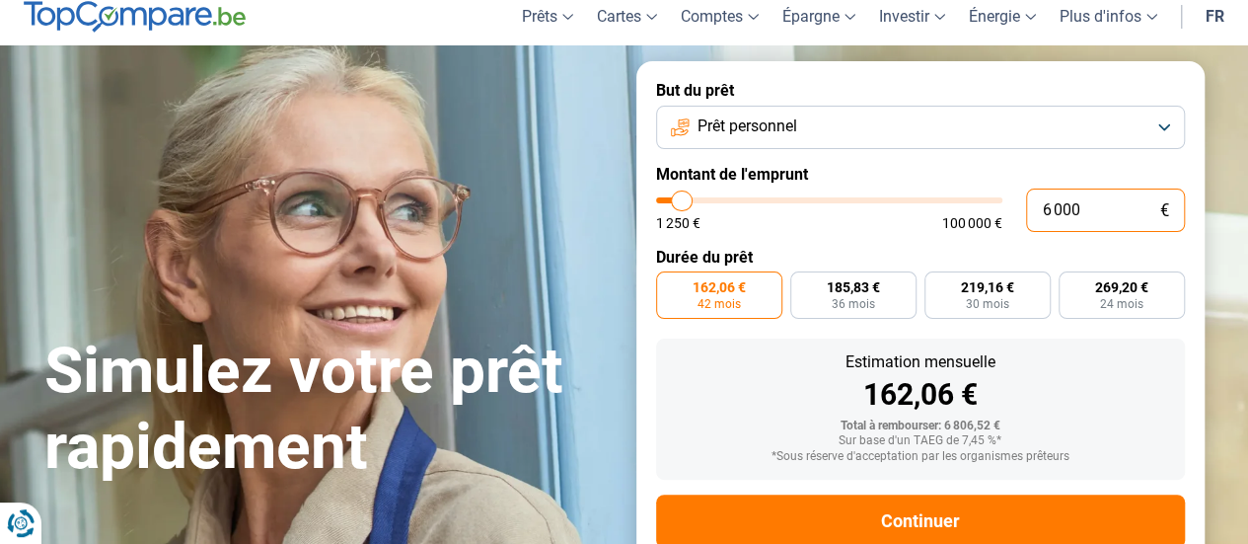
scroll to position [0, 0]
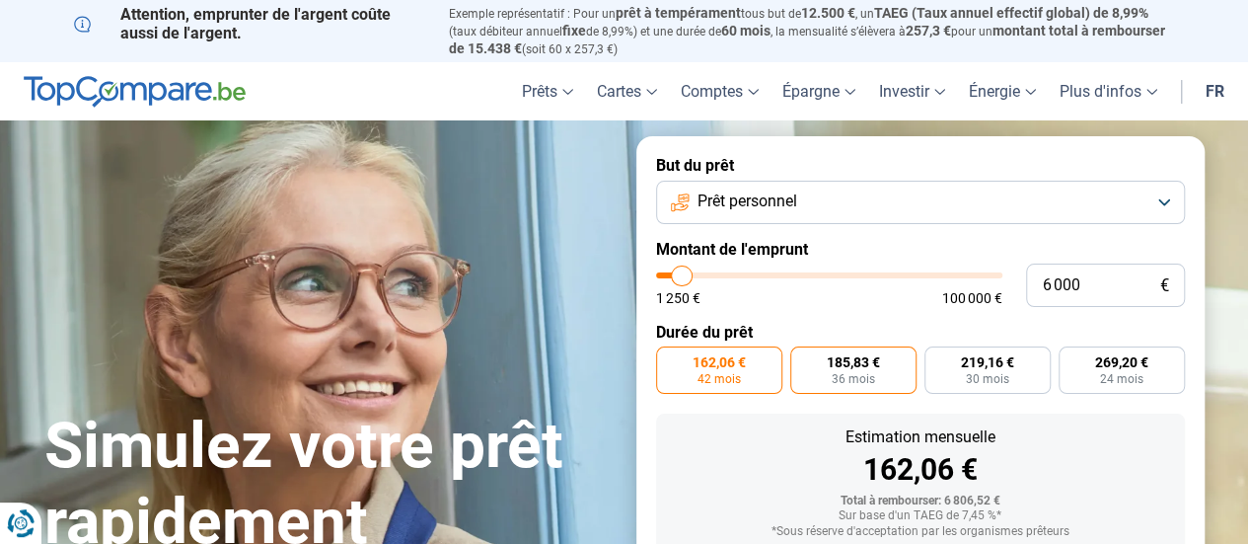
click at [833, 368] on span "185,83 €" at bounding box center [853, 362] width 53 height 14
click at [803, 359] on input "185,83 € 36 mois" at bounding box center [797, 352] width 13 height 13
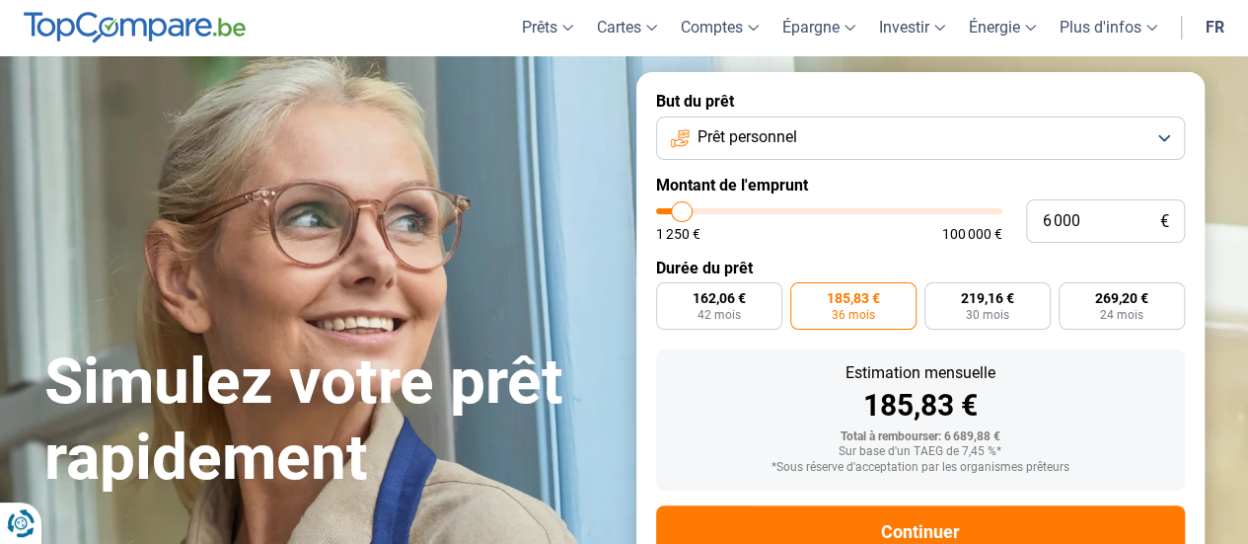
scroll to position [129, 0]
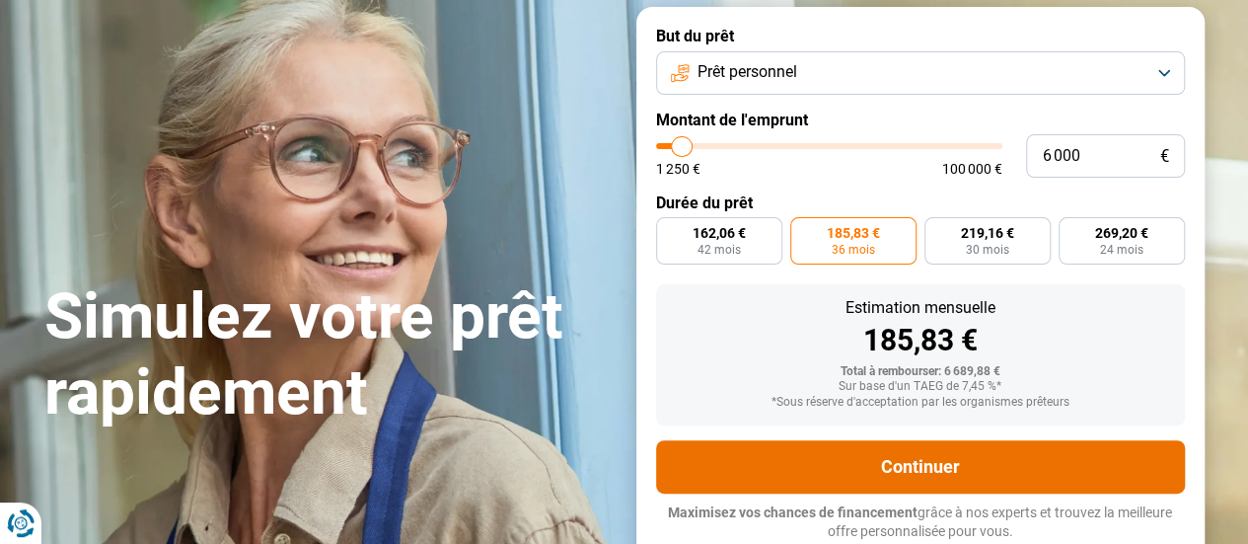
click at [874, 466] on button "Continuer" at bounding box center [920, 466] width 529 height 53
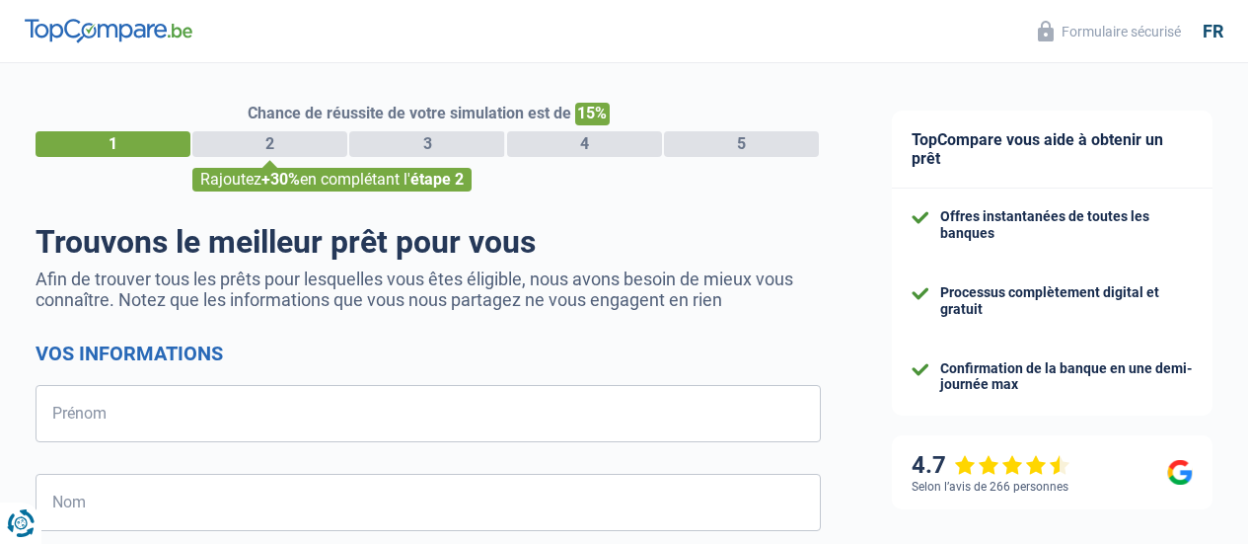
select select "32"
click at [141, 408] on input "Prénom" at bounding box center [429, 413] width 786 height 57
type input "d"
type input "Véronique"
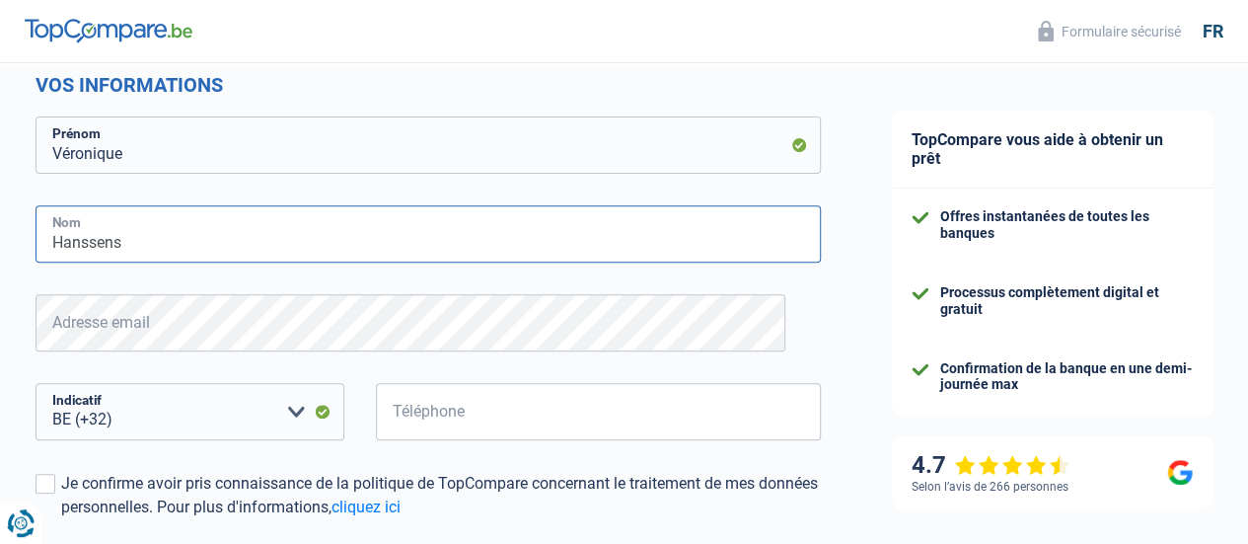
scroll to position [270, 0]
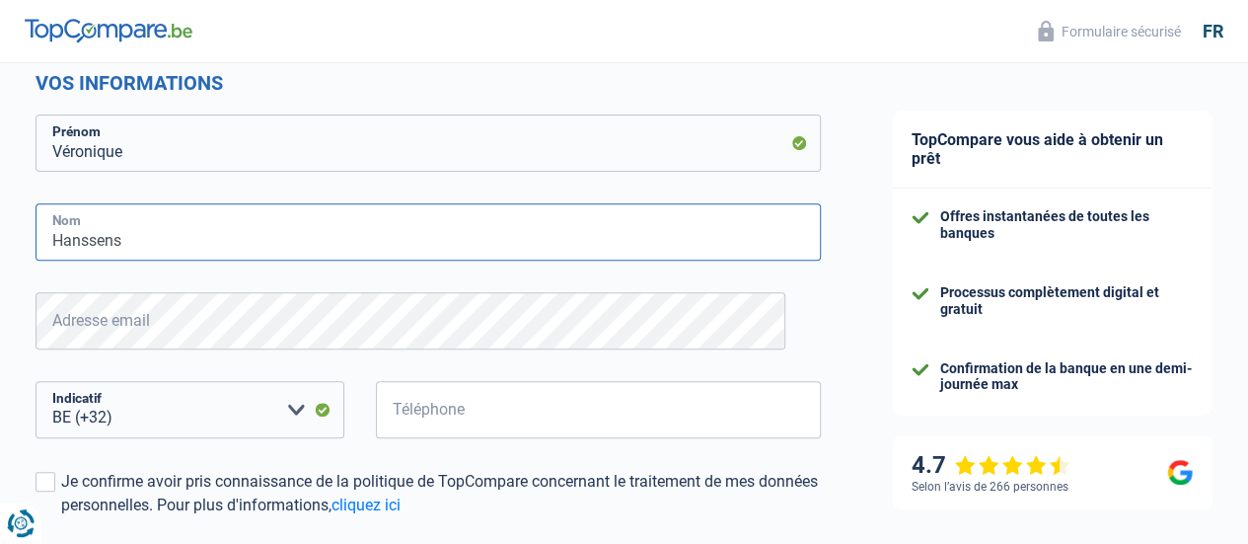
type input "Hanssens"
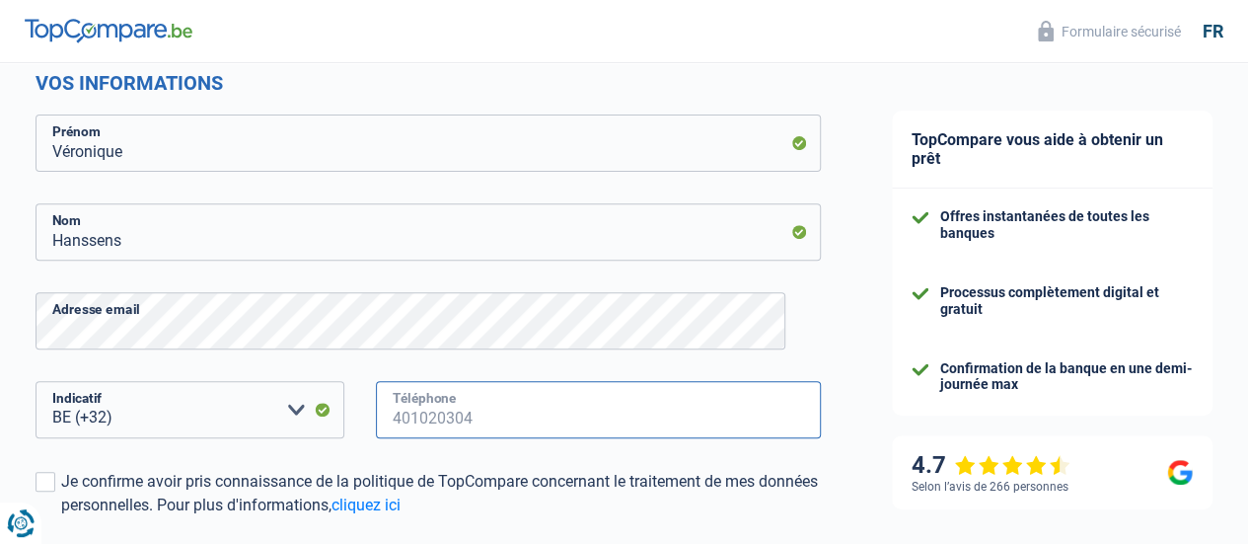
click at [430, 415] on input "Téléphone" at bounding box center [598, 409] width 445 height 57
type input "479419061"
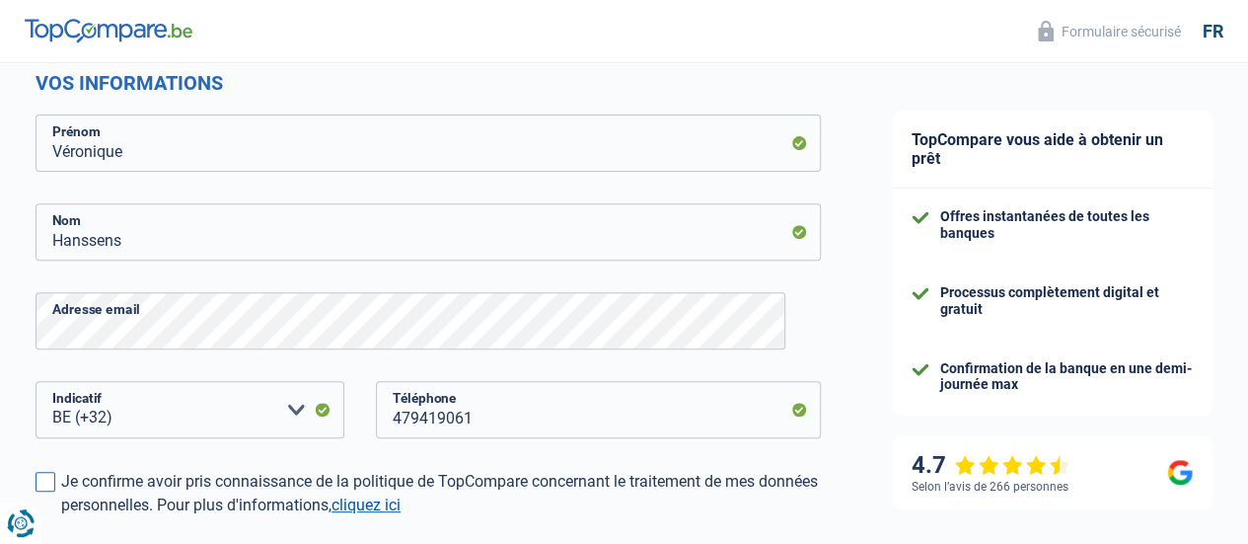
click at [401, 508] on link "cliquez ici" at bounding box center [366, 504] width 69 height 19
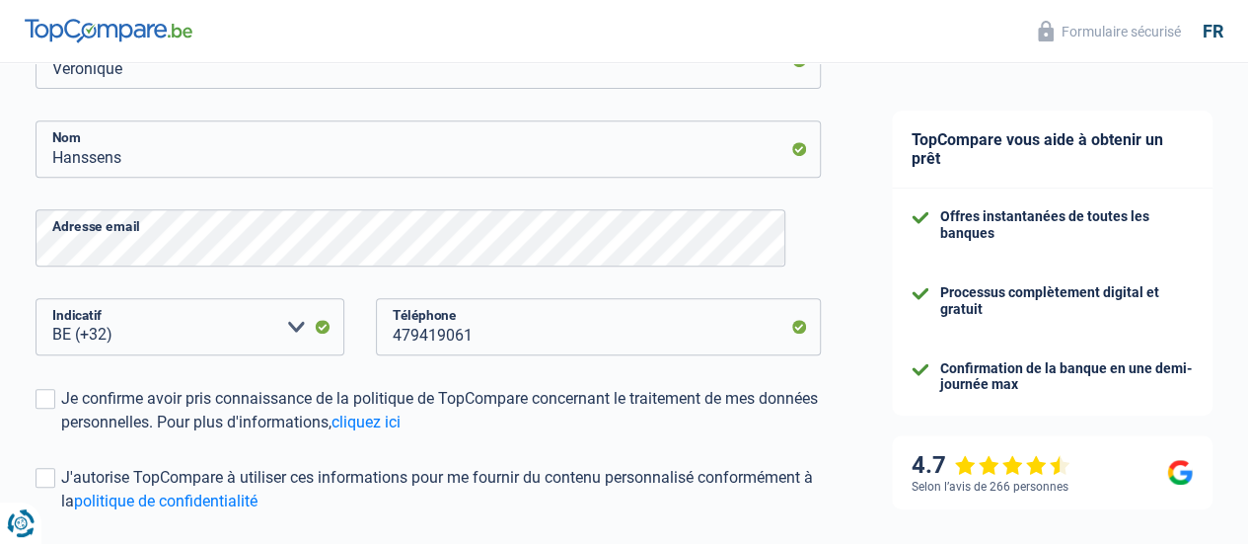
scroll to position [353, 0]
click at [55, 392] on span at bounding box center [46, 399] width 20 height 20
click at [61, 434] on input "Je confirme avoir pris connaissance de la politique de TopCompare concernant le…" at bounding box center [61, 434] width 0 height 0
click at [55, 477] on span at bounding box center [46, 478] width 20 height 20
click at [61, 513] on input "J'autorise TopCompare à utiliser ces informations pour me fournir du contenu pe…" at bounding box center [61, 513] width 0 height 0
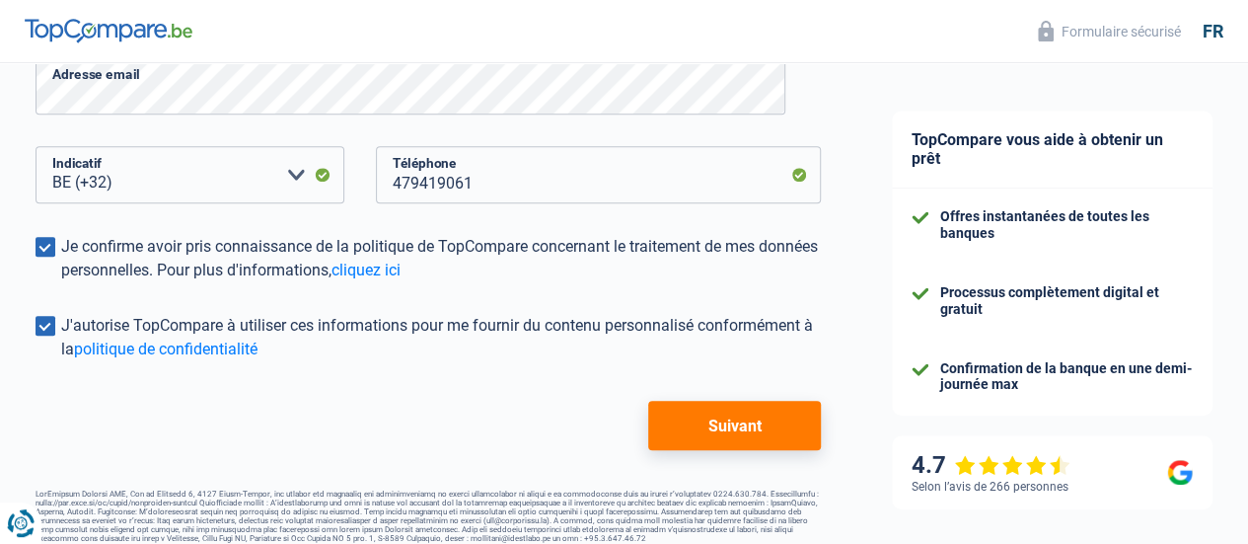
scroll to position [523, 0]
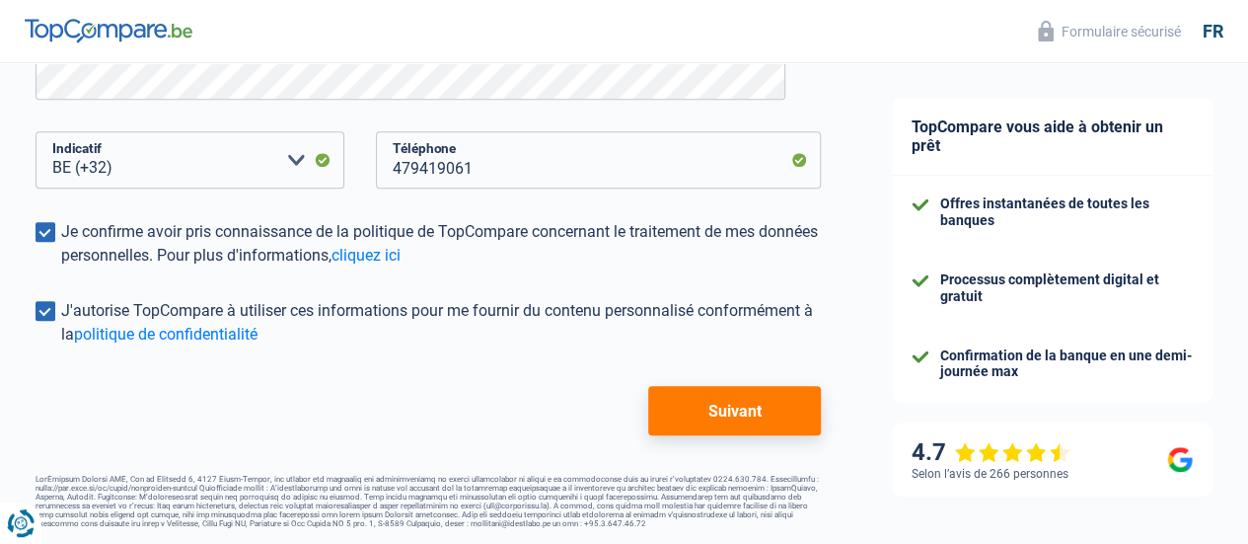
click at [691, 383] on form "Vos informations Véronique Prénom Hanssens Nom Adresse email BE (+32) LU (+352)…" at bounding box center [429, 128] width 786 height 614
click at [681, 401] on button "Suivant" at bounding box center [734, 410] width 173 height 49
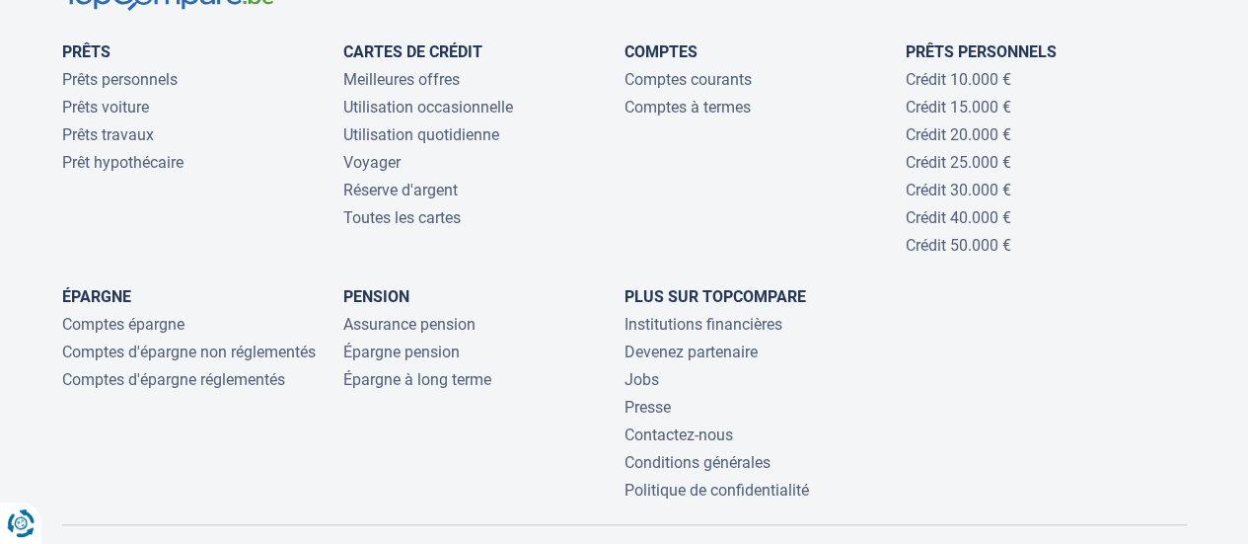
scroll to position [8353, 0]
click at [143, 90] on link "Prêts personnels" at bounding box center [119, 80] width 115 height 19
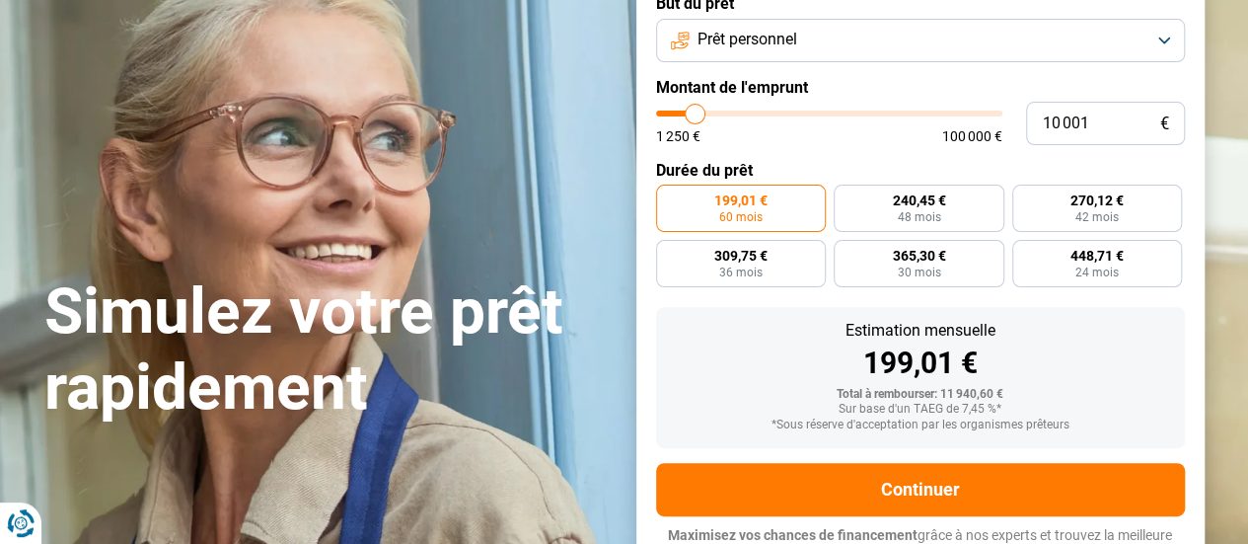
scroll to position [155, 0]
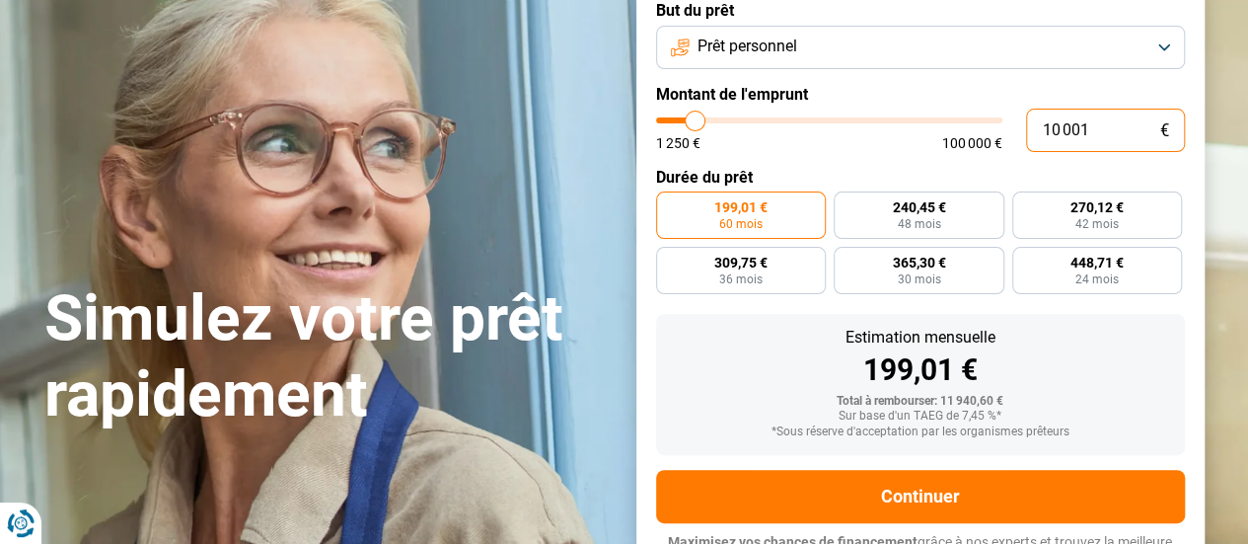
click at [1095, 129] on input "10 001" at bounding box center [1105, 130] width 159 height 43
type input "1 000"
type input "1250"
type input "100"
type input "1250"
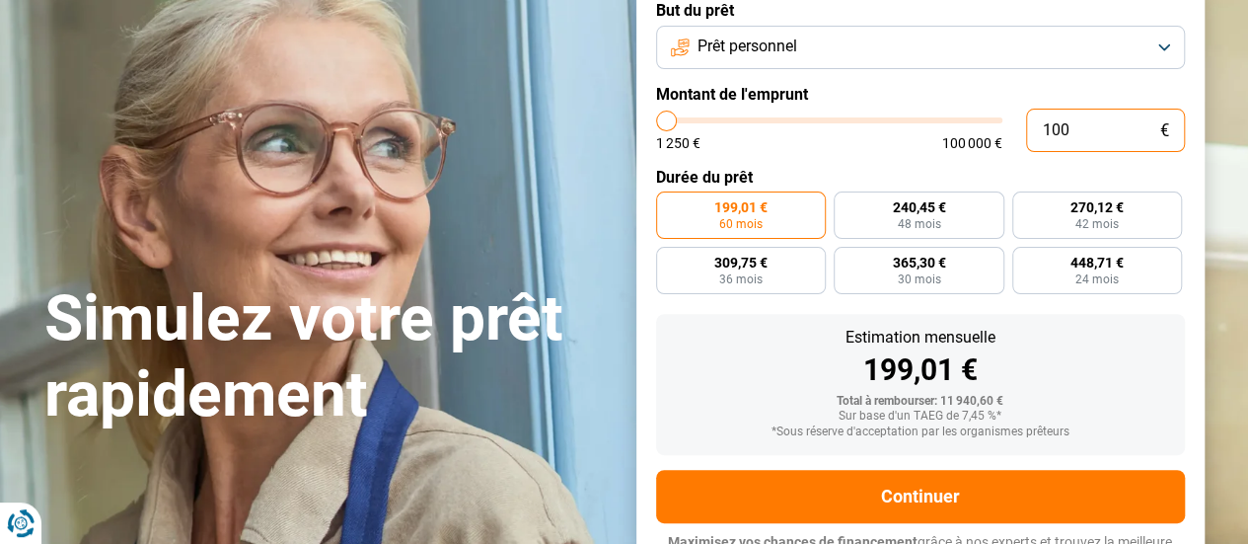
type input "10"
type input "1250"
type input "1"
type input "1250"
type input "0"
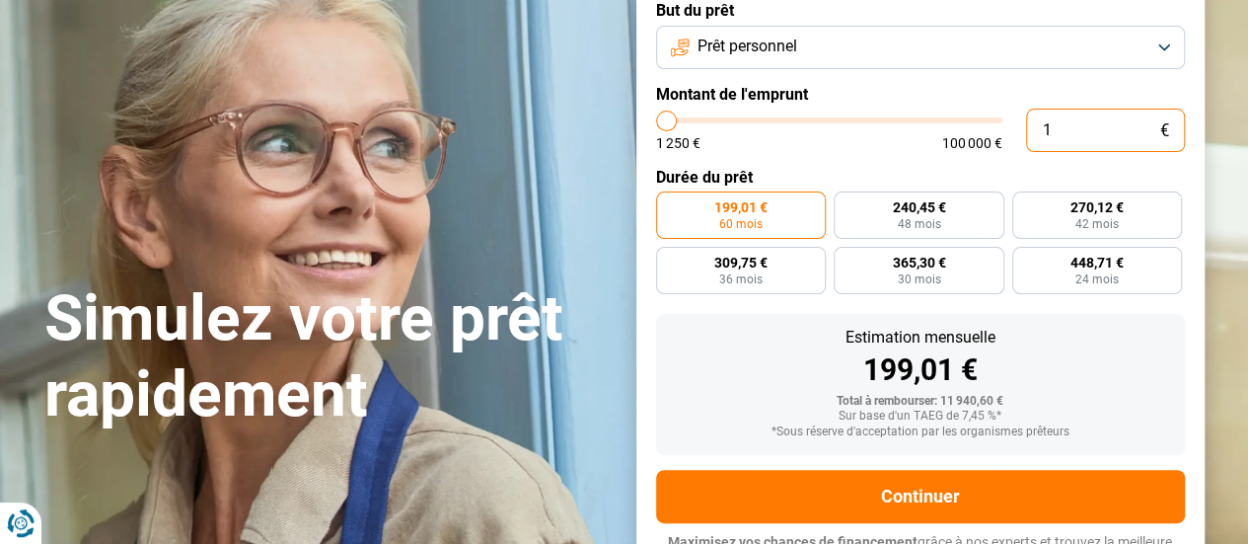
type input "1250"
type input "1 250"
type input "1250"
radio input "true"
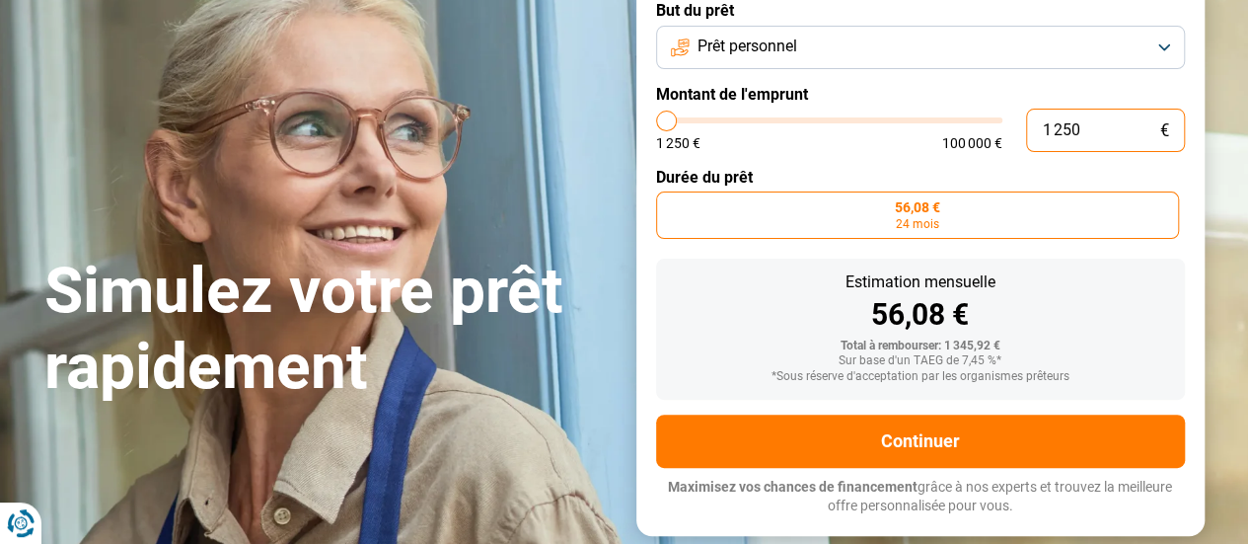
scroll to position [129, 0]
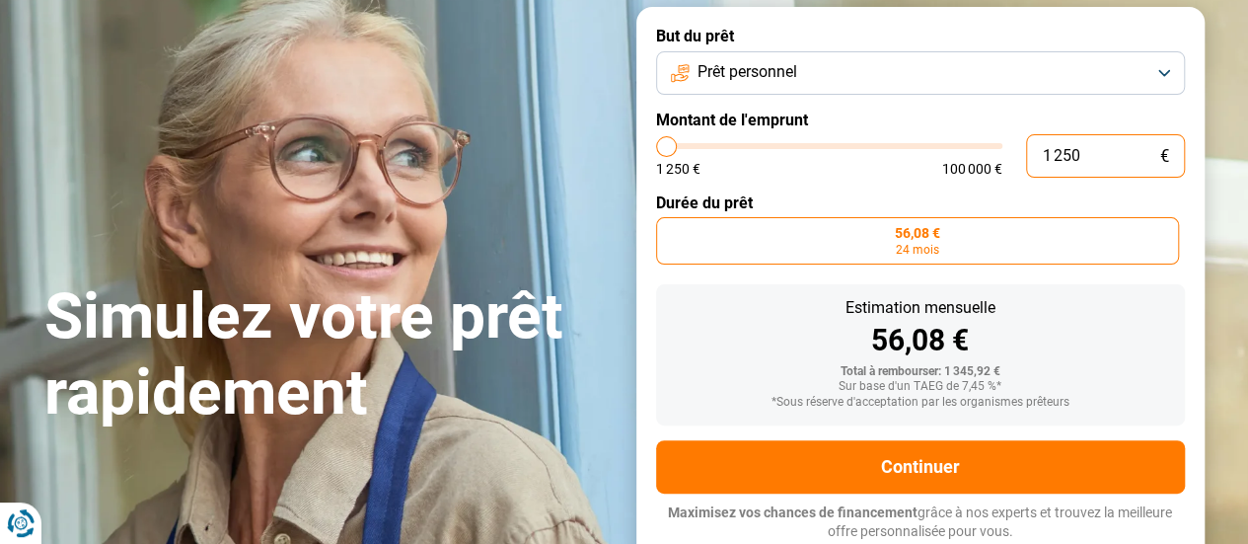
type input "12 506"
type input "12500"
type input "125 060"
type input "100000"
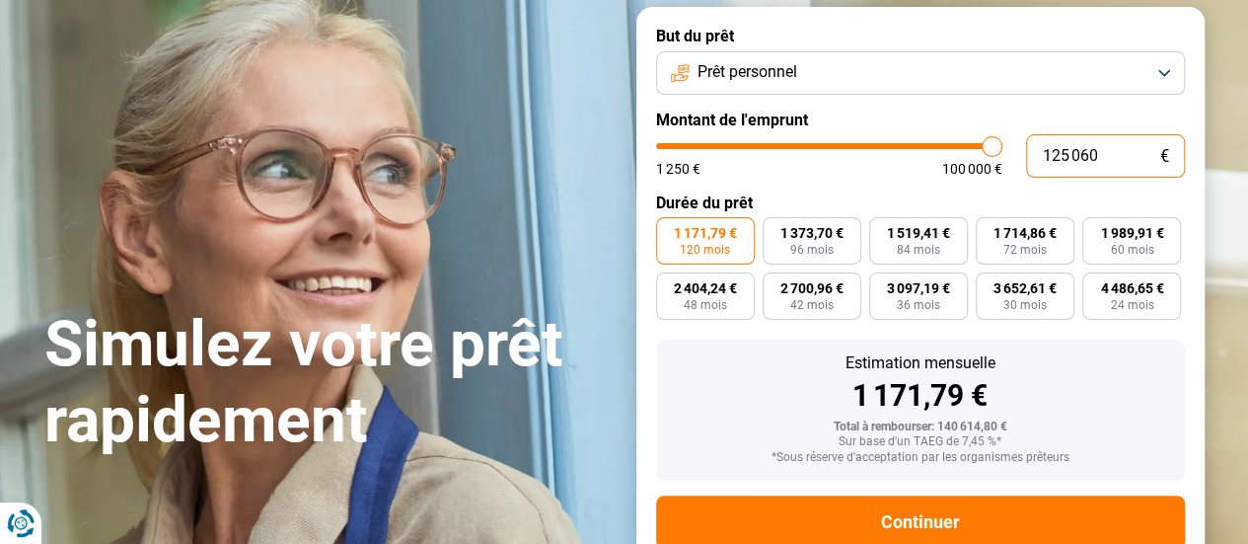
type input "100 000"
type input "100000"
type input "10 000"
type input "10000"
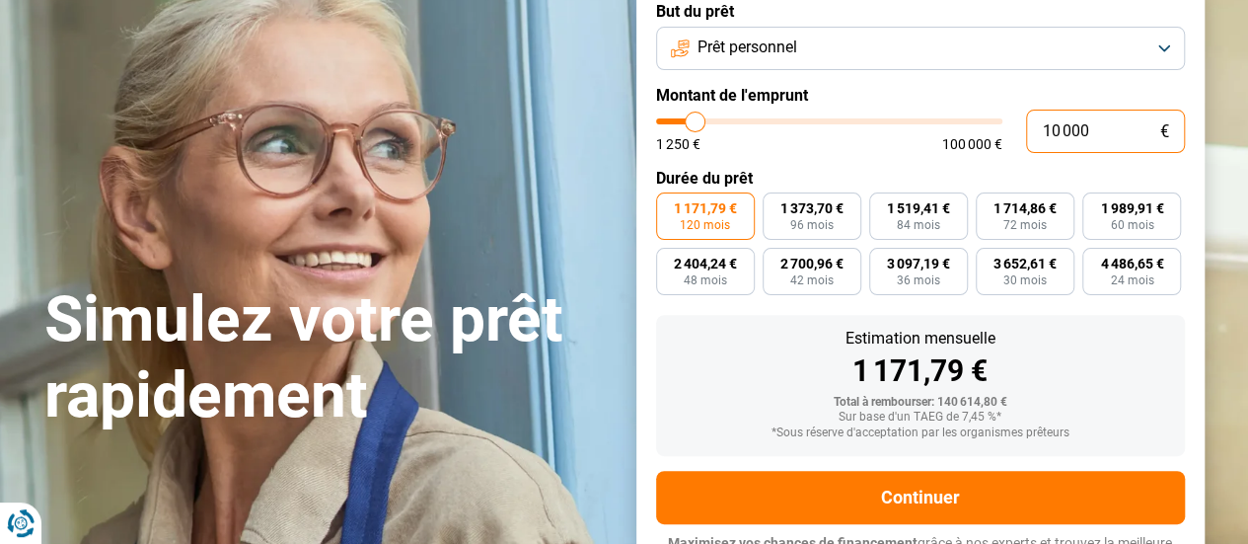
type input "1 000"
type input "1250"
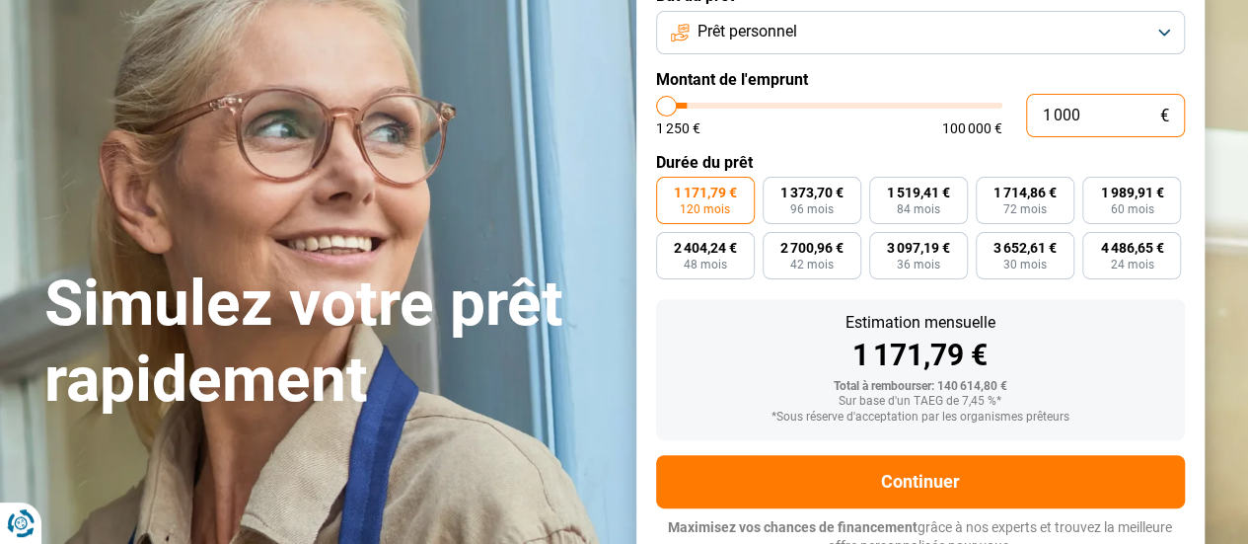
type input "100"
type input "1250"
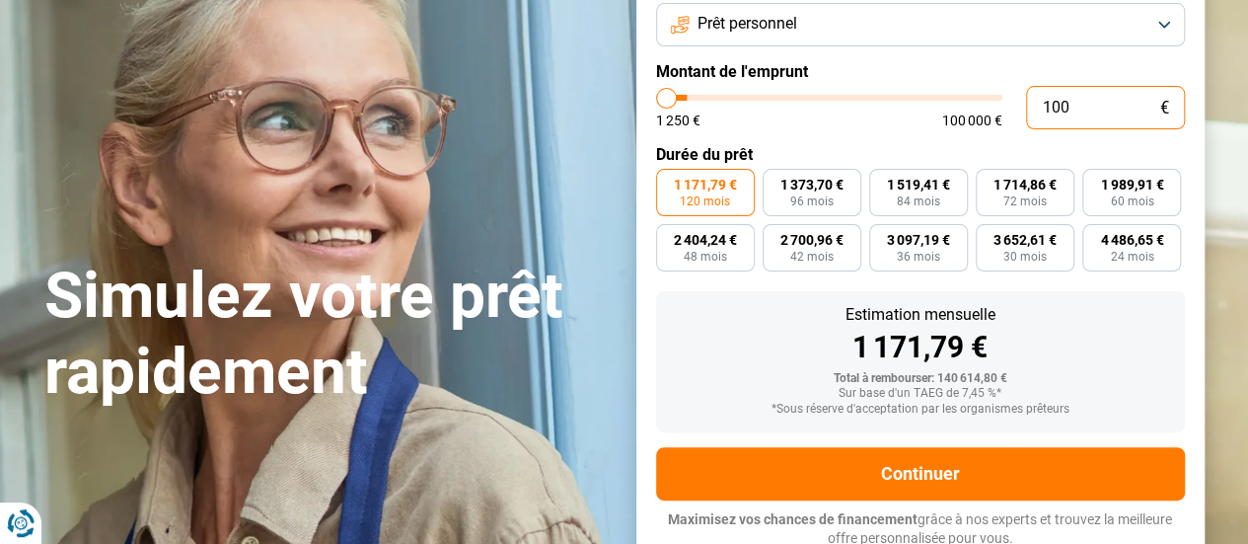
type input "10"
type input "1250"
type input "1"
type input "1250"
type input "0"
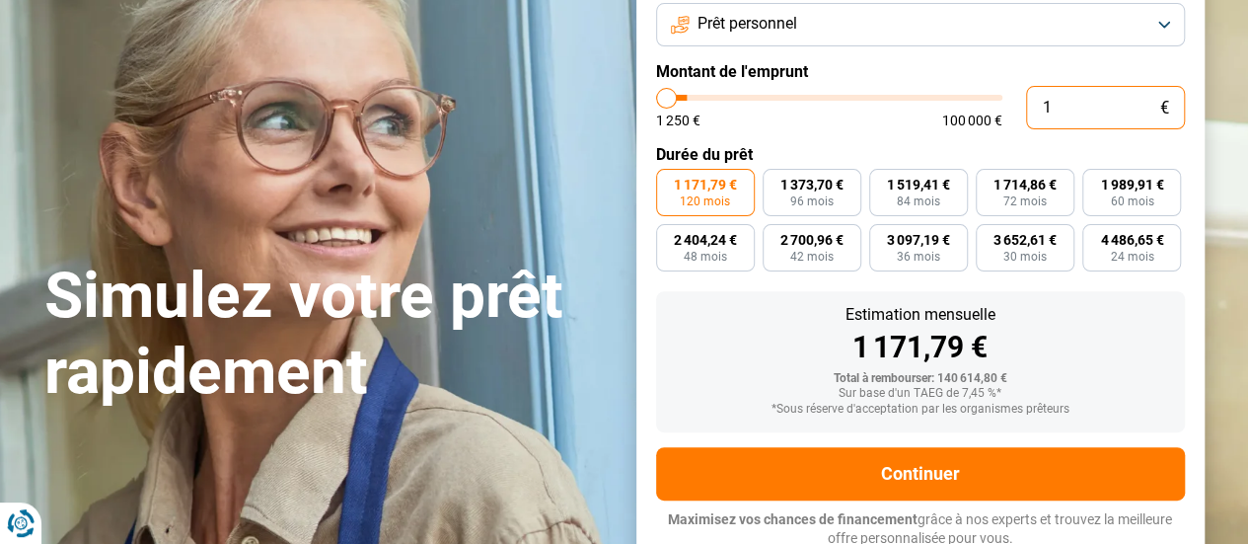
type input "1250"
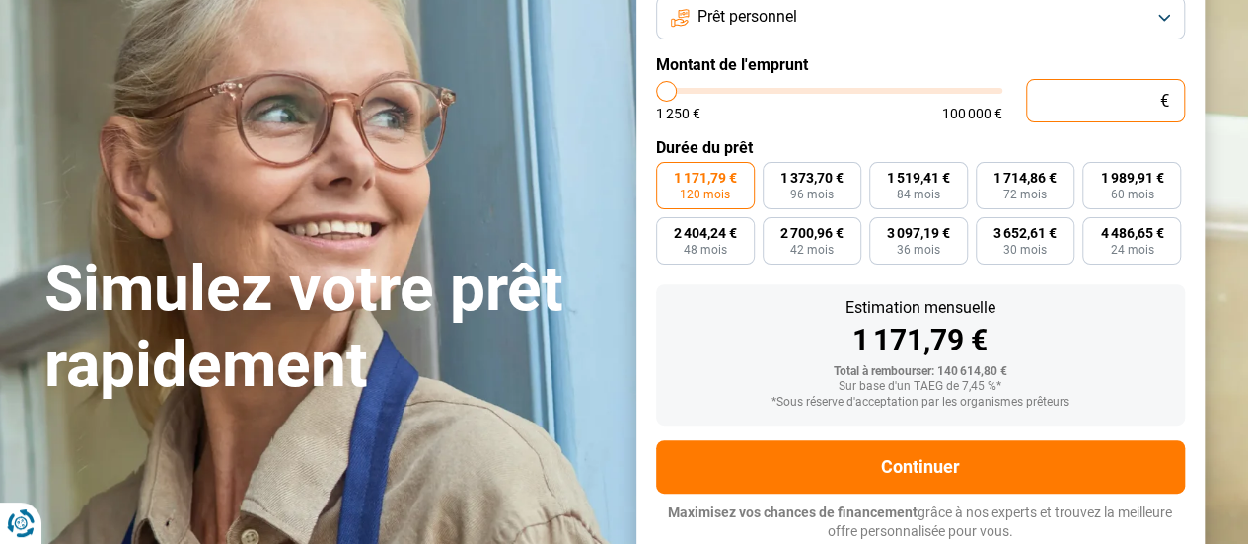
type input "6"
type input "1250"
type input "60"
type input "1250"
type input "600"
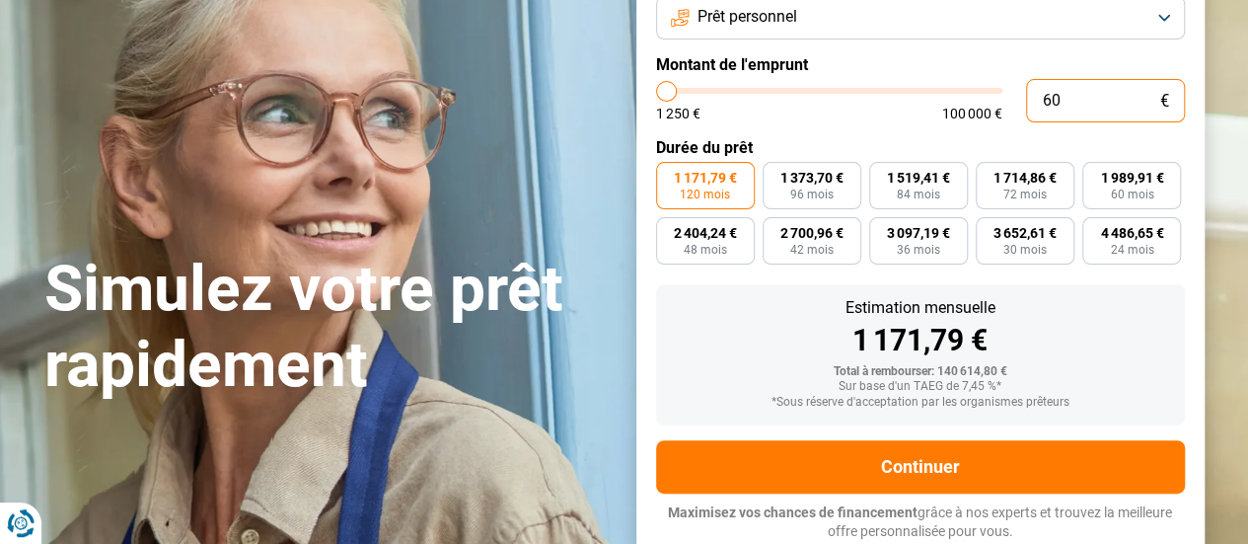
type input "1250"
type input "6 000"
type input "6000"
radio input "true"
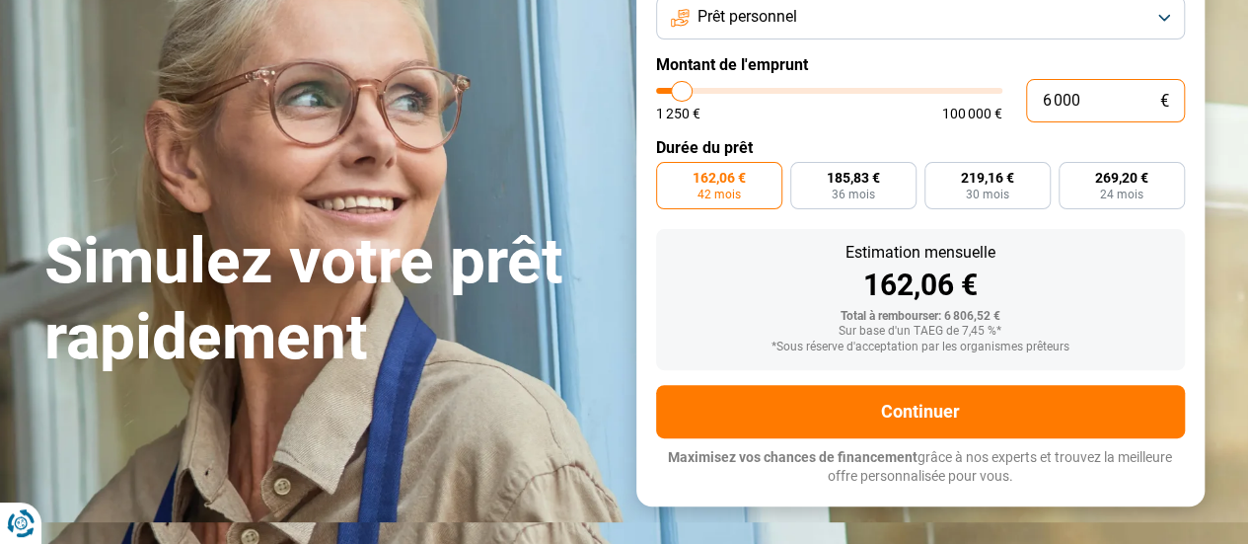
scroll to position [129, 0]
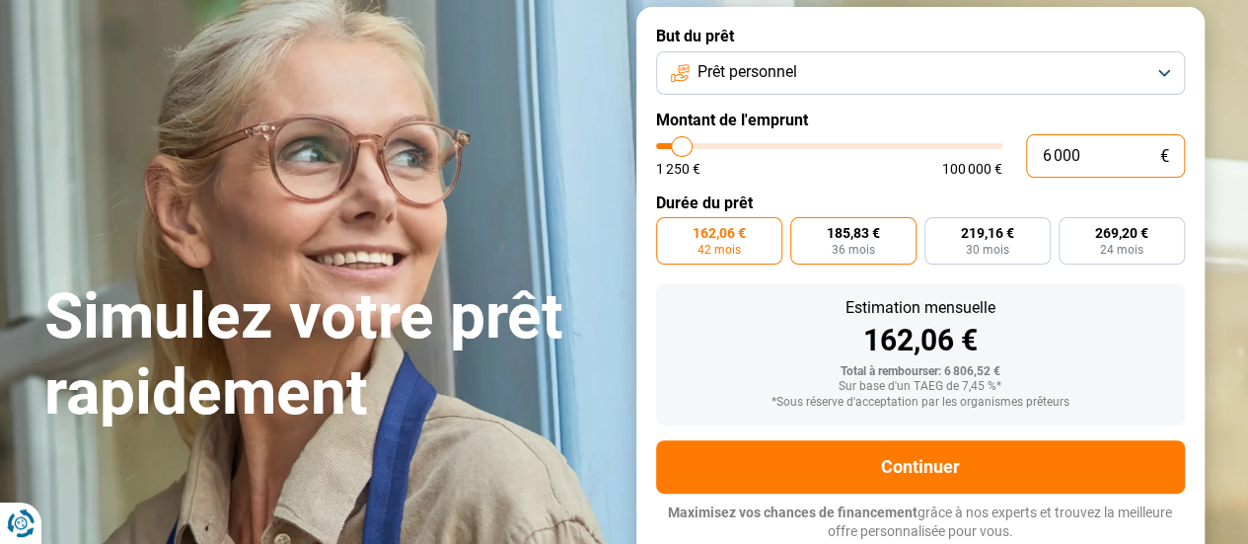
type input "6 000"
click at [878, 235] on span "185,83 €" at bounding box center [853, 233] width 53 height 14
click at [803, 230] on input "185,83 € 36 mois" at bounding box center [797, 223] width 13 height 13
radio input "true"
